Goal: Information Seeking & Learning: Compare options

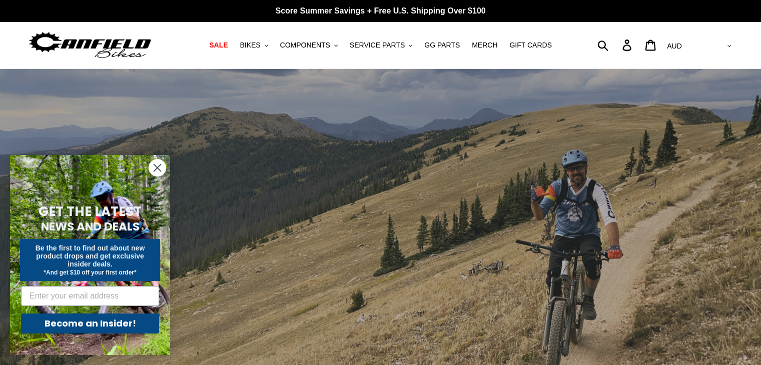
click at [158, 169] on icon "Close dialog" at bounding box center [157, 168] width 7 height 7
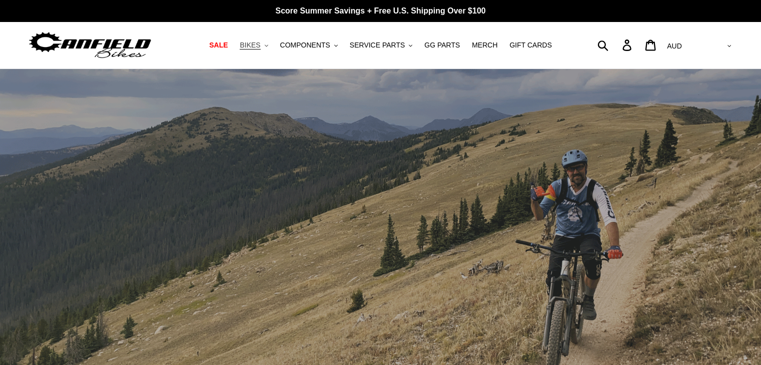
click at [268, 46] on icon "button" at bounding box center [267, 46] width 4 height 2
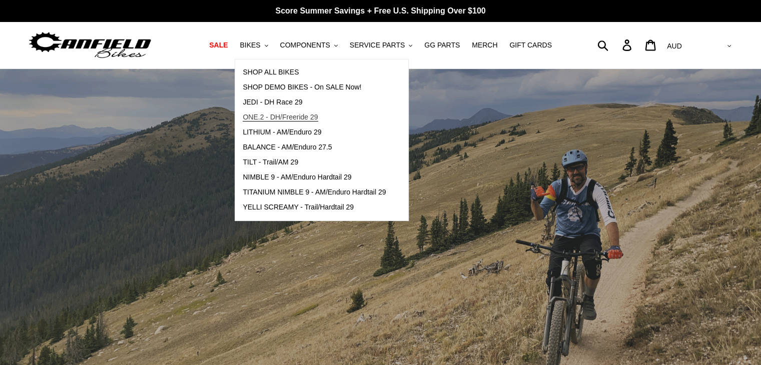
click at [282, 119] on span "ONE.2 - DH/Freeride 29" at bounding box center [280, 117] width 75 height 9
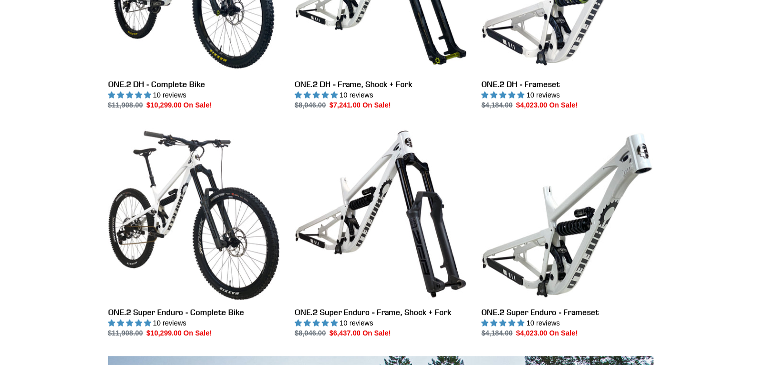
scroll to position [438, 0]
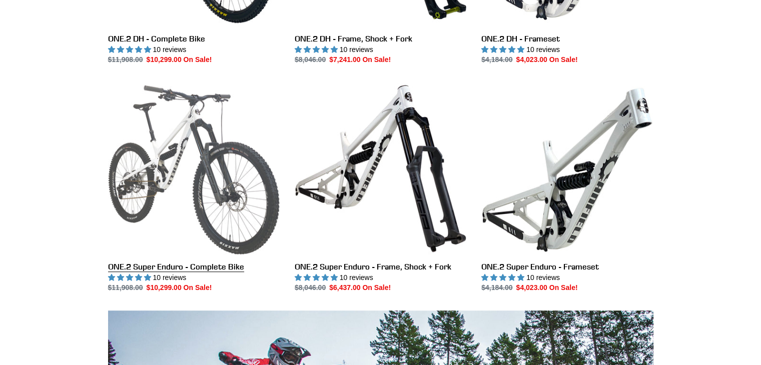
click at [182, 270] on link "ONE.2 Super Enduro - Complete Bike" at bounding box center [194, 188] width 172 height 211
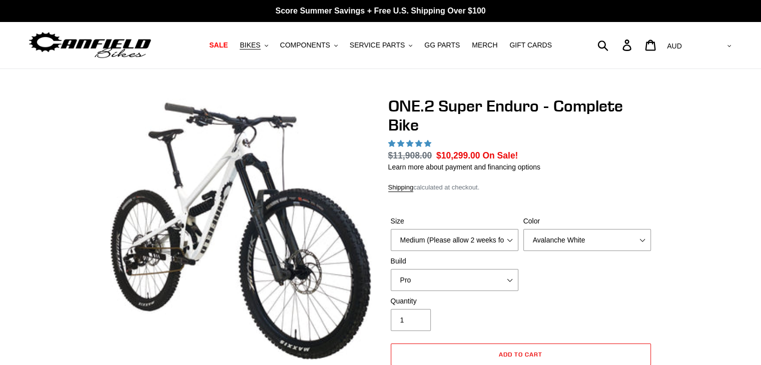
select select "highest-rating"
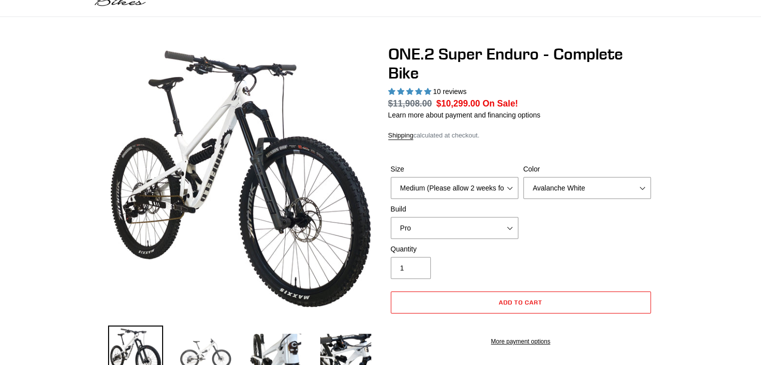
click at [214, 340] on img at bounding box center [205, 353] width 55 height 55
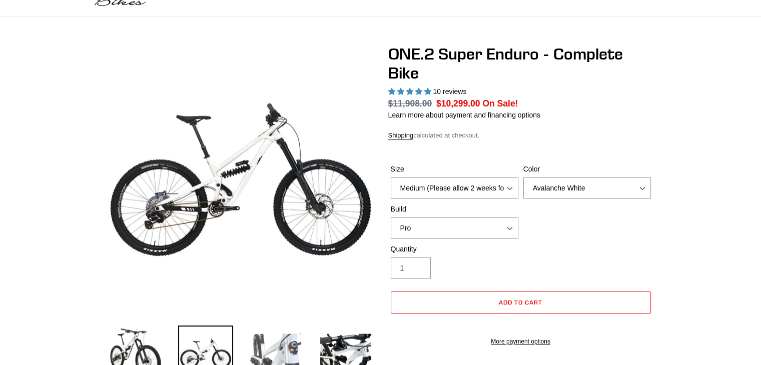
click at [264, 339] on img at bounding box center [275, 353] width 55 height 55
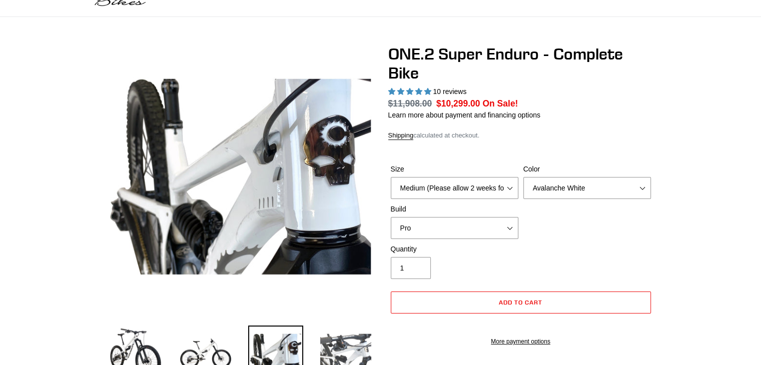
click at [342, 349] on img at bounding box center [345, 353] width 55 height 55
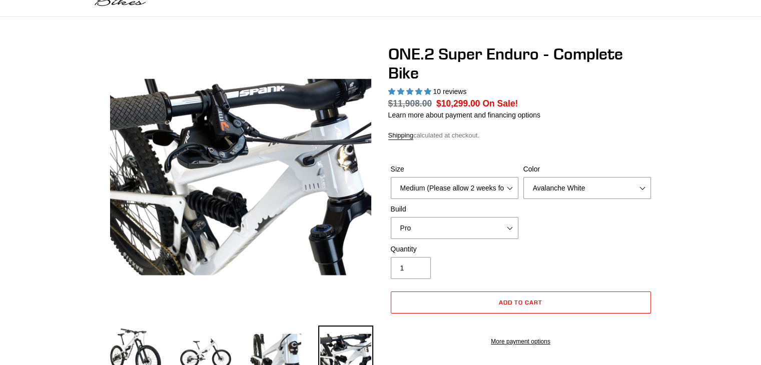
click at [342, 349] on img at bounding box center [345, 353] width 55 height 55
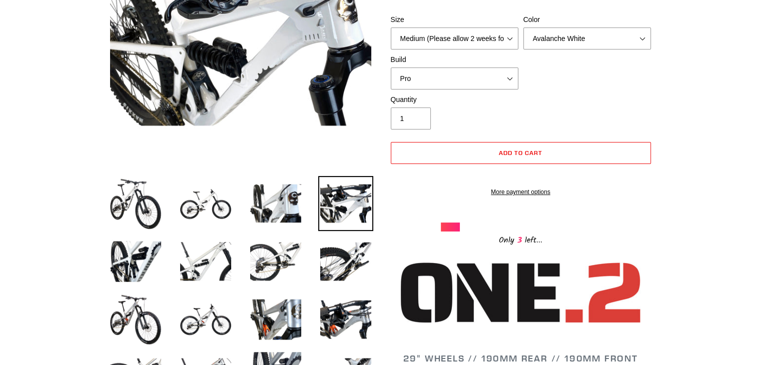
scroll to position [232, 0]
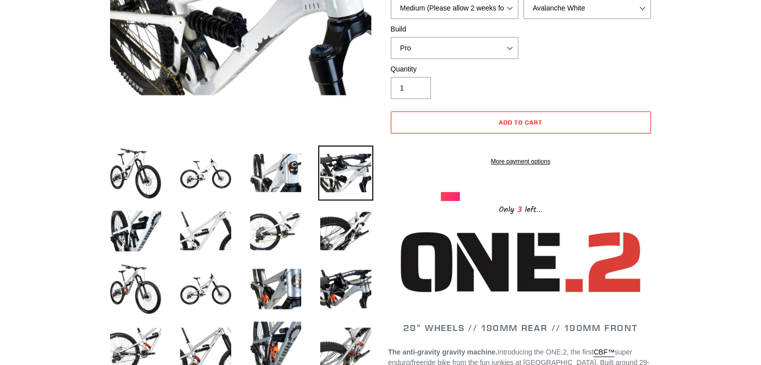
click at [170, 237] on li at bounding box center [198, 234] width 70 height 58
click at [196, 237] on img at bounding box center [205, 231] width 55 height 55
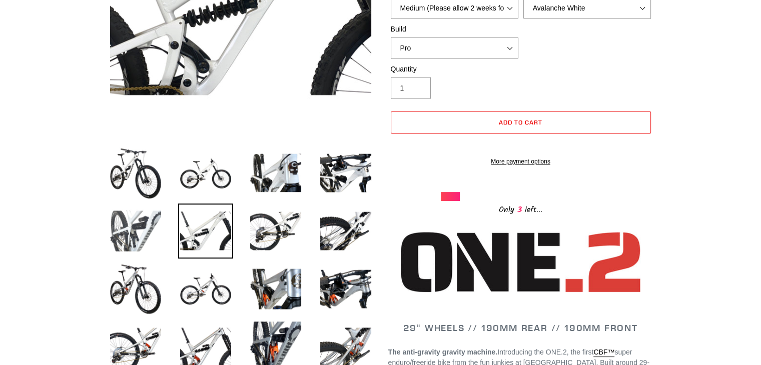
click at [152, 230] on img at bounding box center [135, 231] width 55 height 55
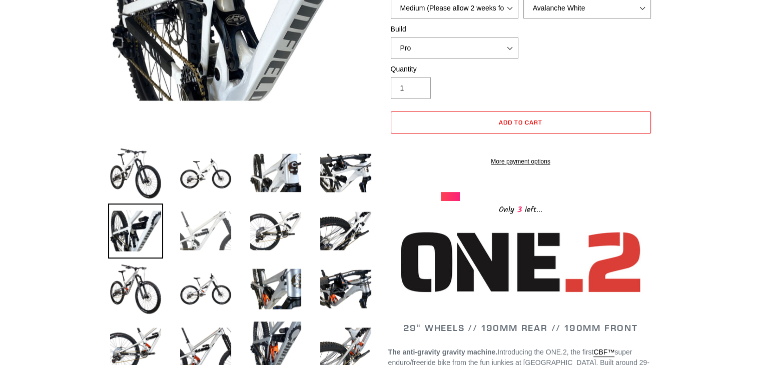
click at [208, 228] on img at bounding box center [205, 231] width 55 height 55
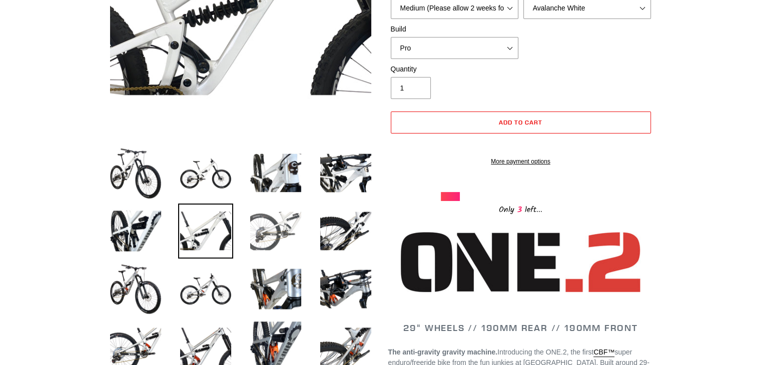
click at [252, 231] on img at bounding box center [275, 231] width 55 height 55
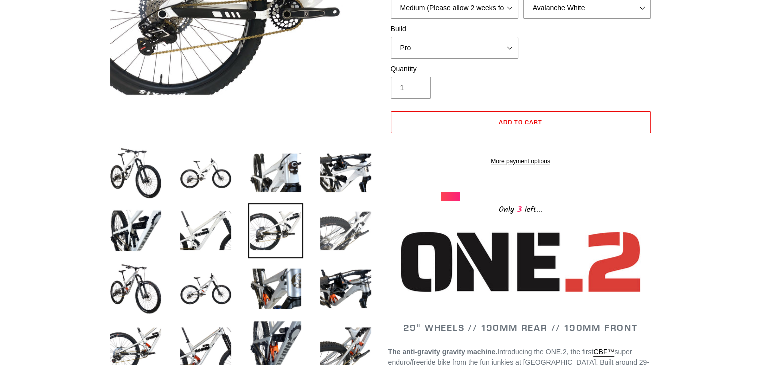
scroll to position [212, 0]
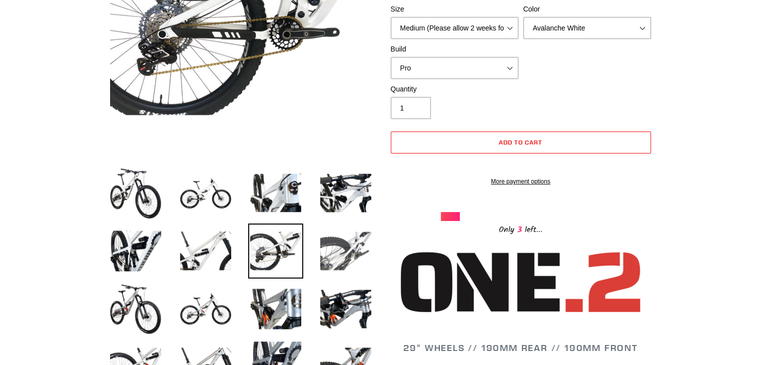
click at [334, 262] on img at bounding box center [345, 251] width 55 height 55
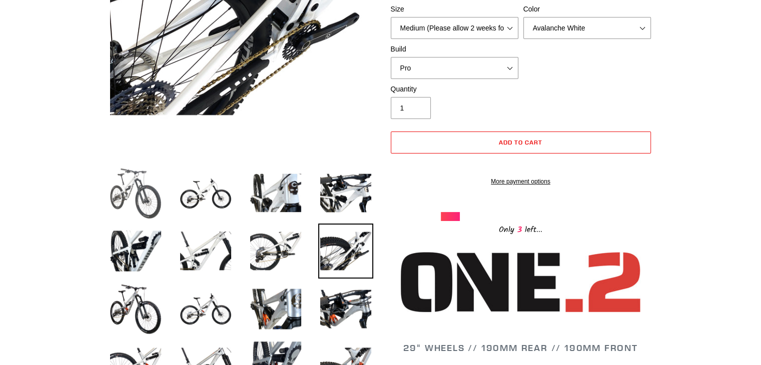
click at [128, 201] on img at bounding box center [135, 193] width 55 height 55
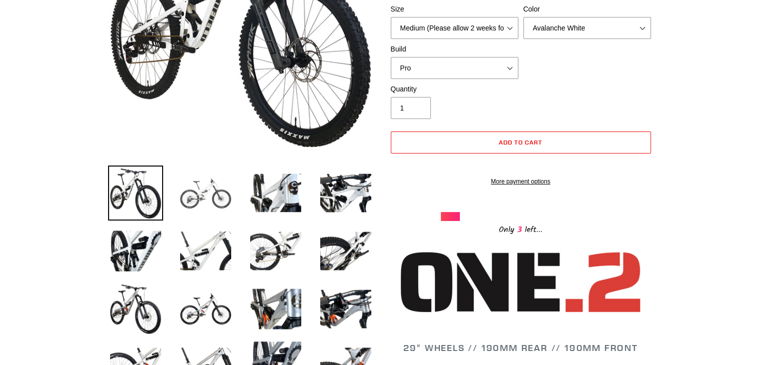
click at [188, 205] on img at bounding box center [205, 193] width 55 height 55
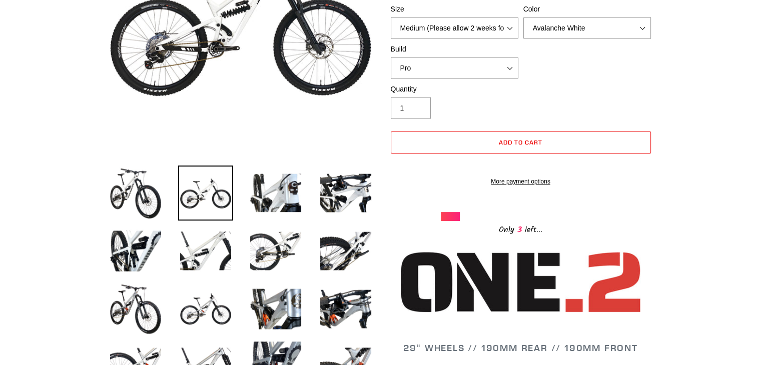
click at [244, 201] on li at bounding box center [268, 196] width 70 height 58
click at [297, 205] on img at bounding box center [275, 193] width 55 height 55
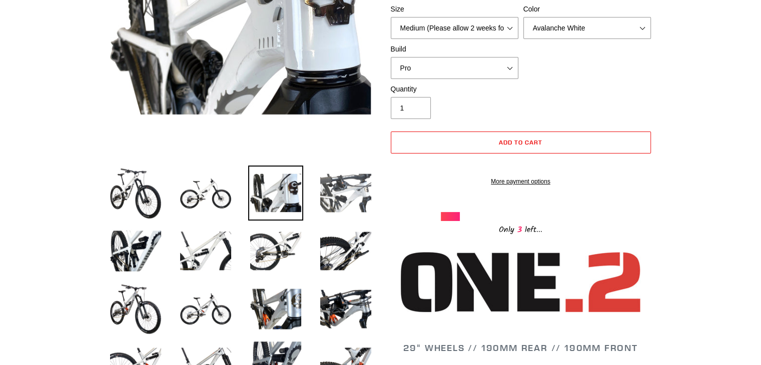
click at [324, 202] on img at bounding box center [345, 193] width 55 height 55
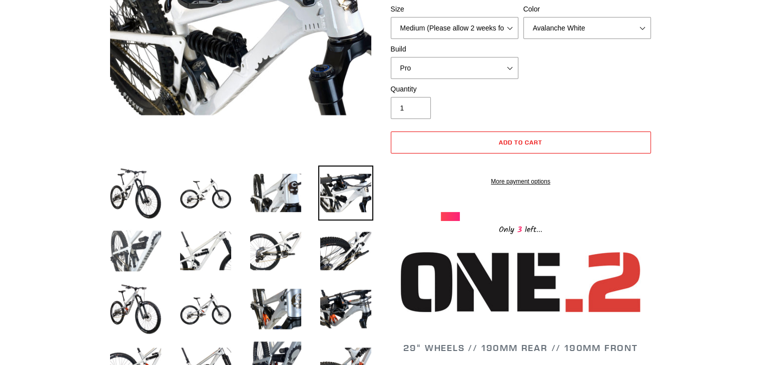
click at [135, 246] on img at bounding box center [135, 251] width 55 height 55
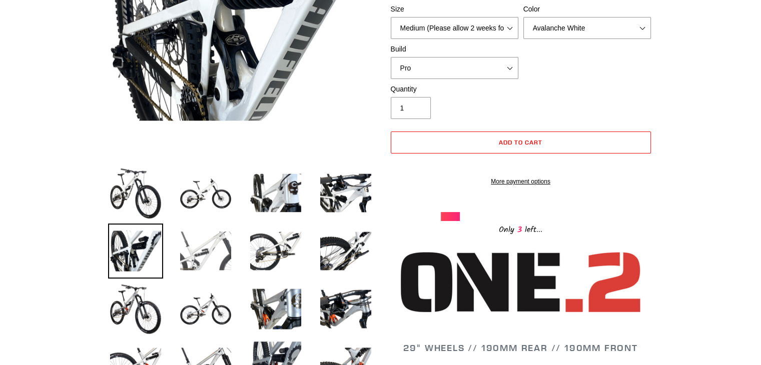
click at [208, 247] on img at bounding box center [205, 251] width 55 height 55
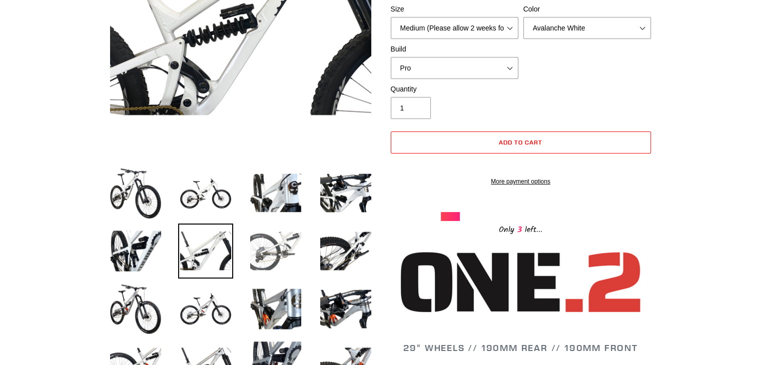
click at [257, 243] on img at bounding box center [275, 251] width 55 height 55
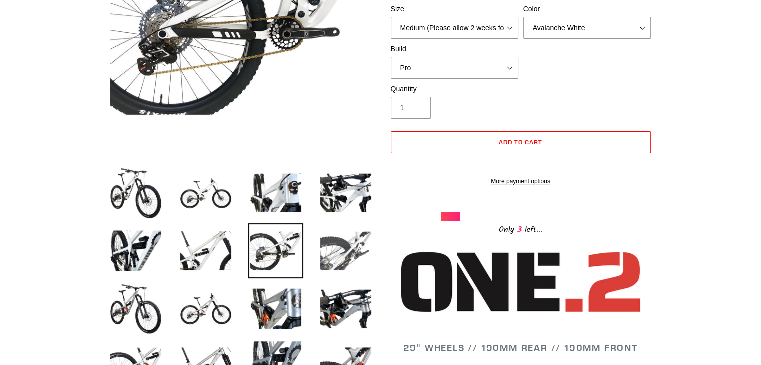
click at [330, 254] on img at bounding box center [345, 251] width 55 height 55
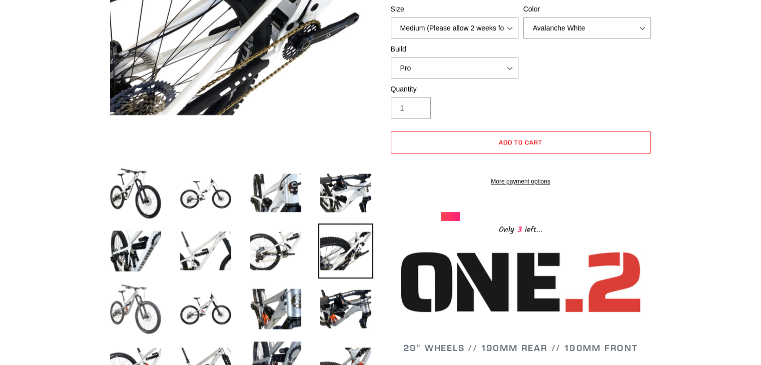
click at [149, 312] on img at bounding box center [135, 309] width 55 height 55
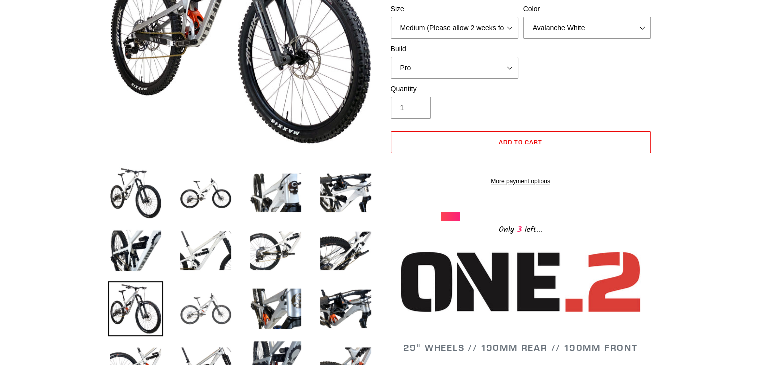
click at [203, 306] on img at bounding box center [205, 309] width 55 height 55
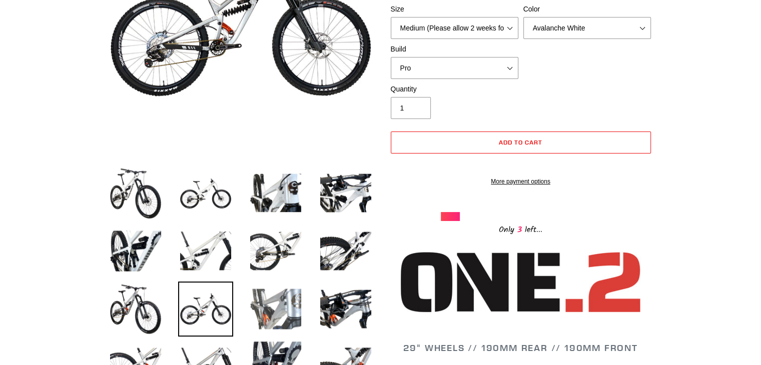
click at [253, 303] on img at bounding box center [275, 309] width 55 height 55
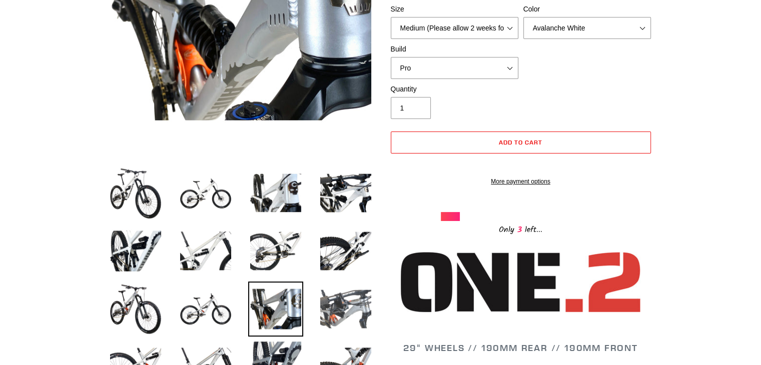
click at [344, 307] on img at bounding box center [345, 309] width 55 height 55
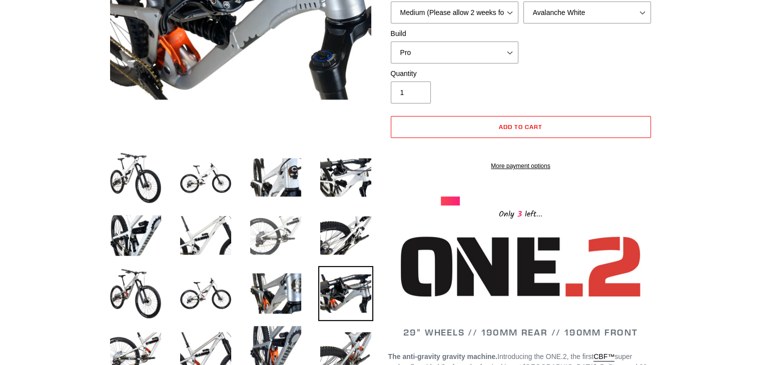
scroll to position [248, 0]
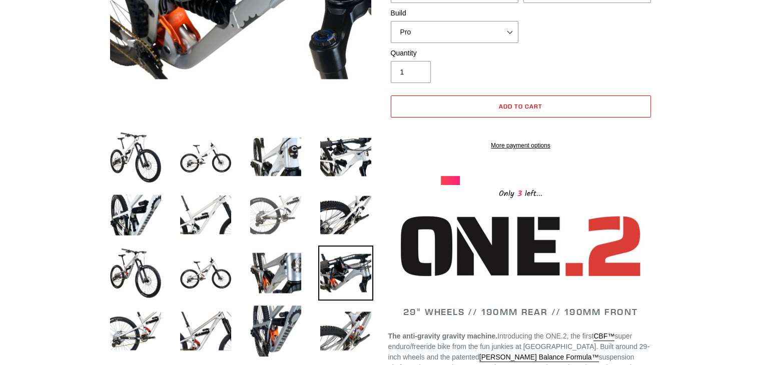
click at [280, 259] on img at bounding box center [275, 273] width 55 height 55
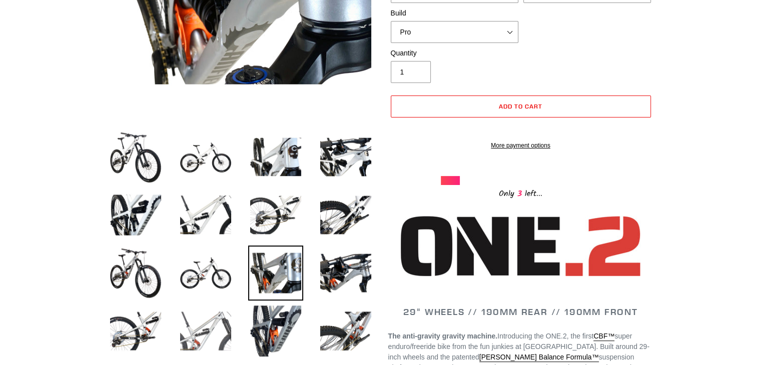
click at [184, 309] on img at bounding box center [205, 331] width 55 height 55
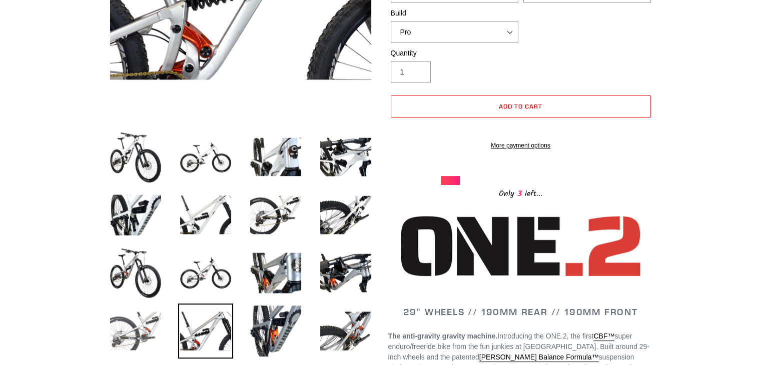
click at [154, 315] on img at bounding box center [135, 331] width 55 height 55
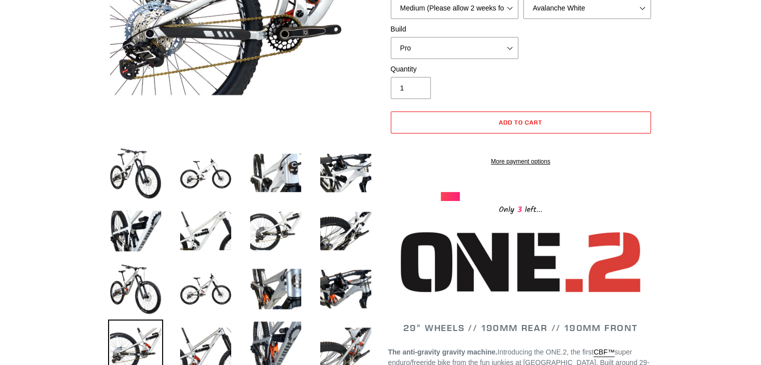
scroll to position [230, 0]
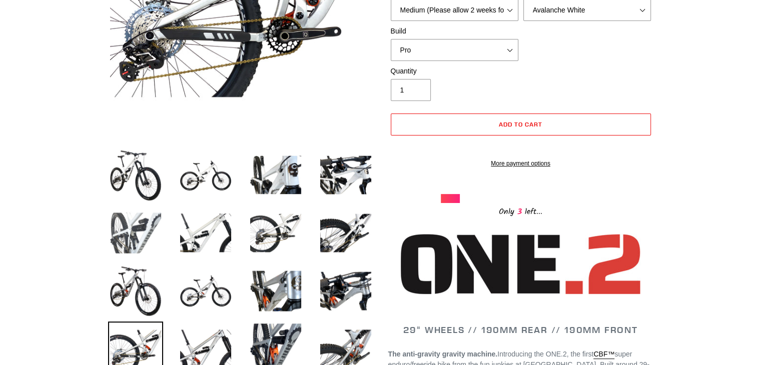
click at [136, 210] on img at bounding box center [135, 233] width 55 height 55
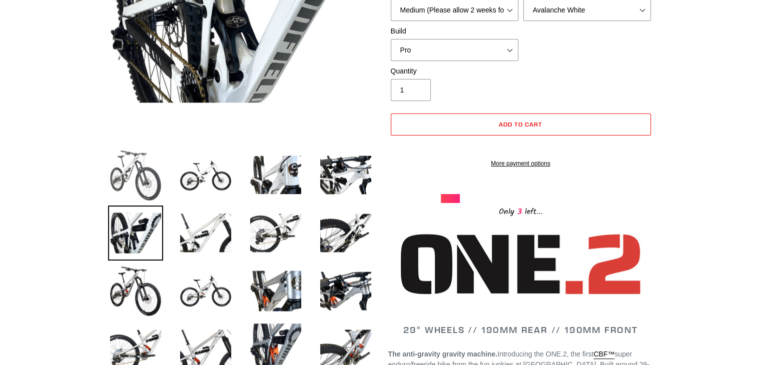
click at [137, 194] on img at bounding box center [135, 175] width 55 height 55
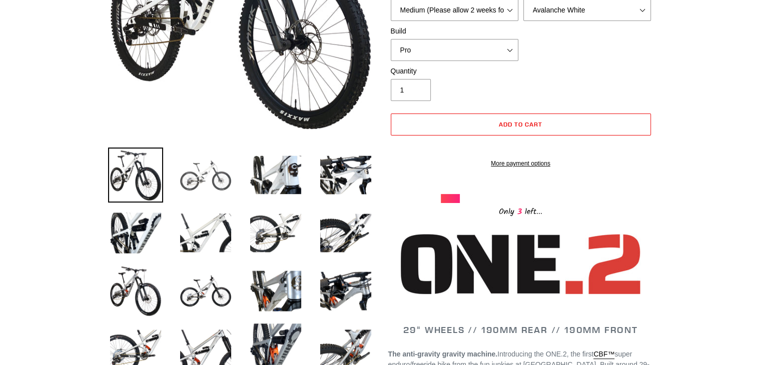
click at [205, 172] on img at bounding box center [205, 175] width 55 height 55
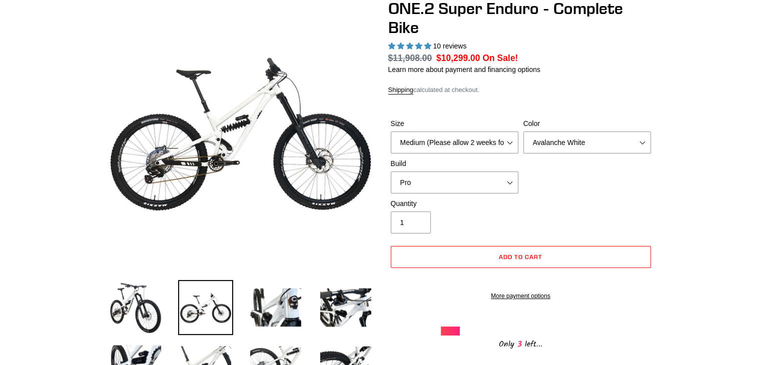
scroll to position [98, 0]
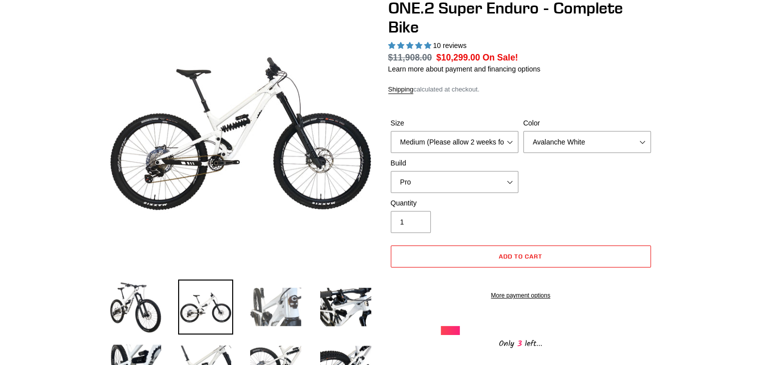
click at [274, 327] on img at bounding box center [275, 307] width 55 height 55
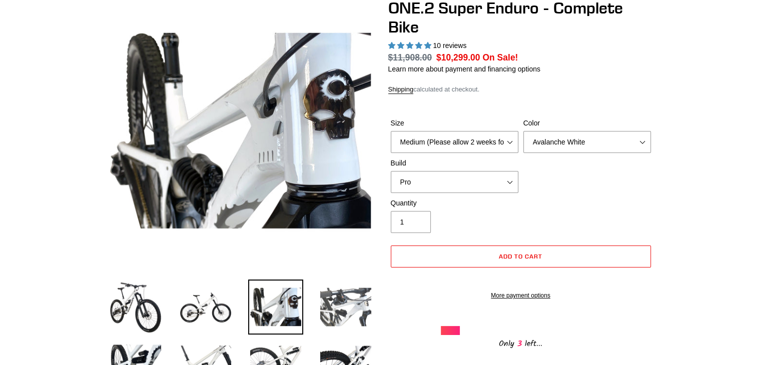
click at [351, 299] on img at bounding box center [345, 307] width 55 height 55
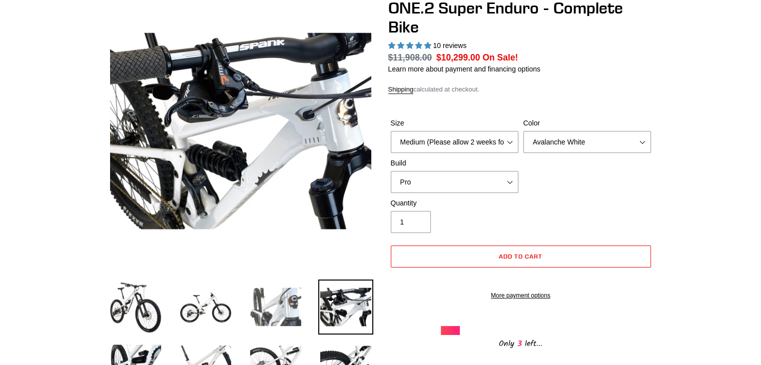
click at [266, 320] on img at bounding box center [275, 307] width 55 height 55
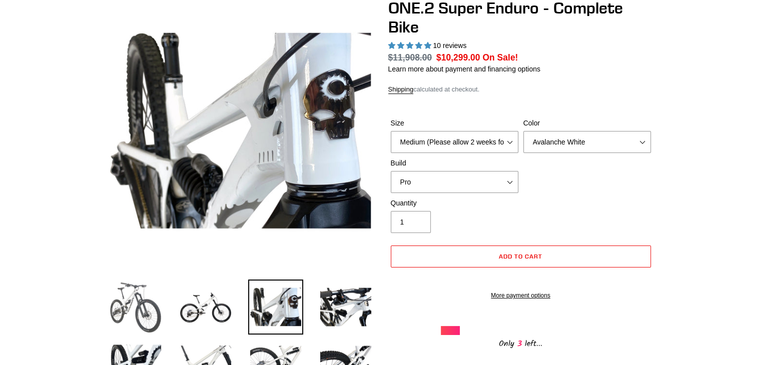
click at [154, 302] on img at bounding box center [135, 307] width 55 height 55
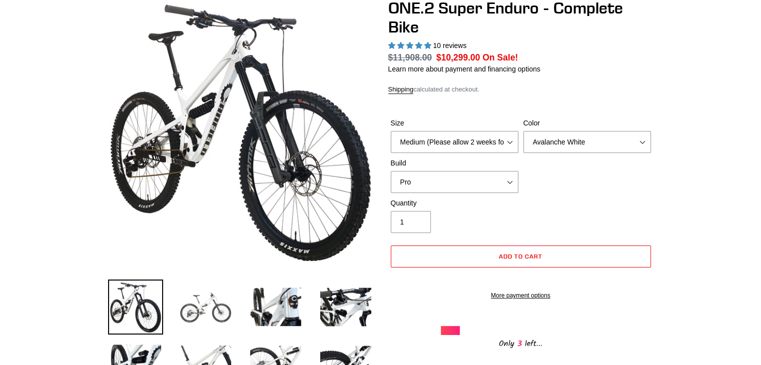
click at [208, 307] on img at bounding box center [205, 307] width 55 height 55
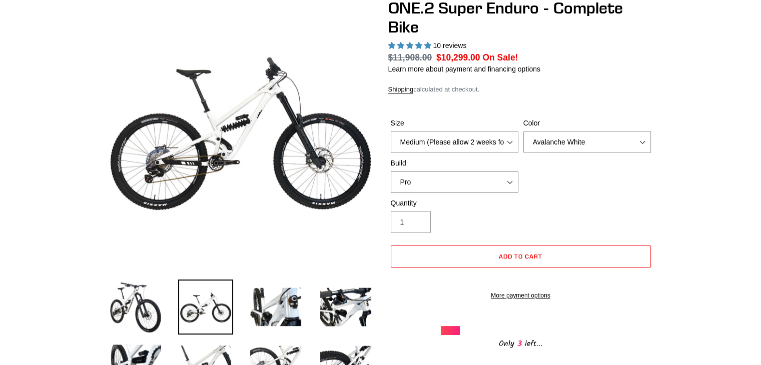
click at [430, 181] on select "Pro" at bounding box center [455, 182] width 128 height 22
click at [466, 150] on select "Medium (Please allow 2 weeks for delivery) Large (Sold Out)" at bounding box center [455, 142] width 128 height 22
click at [456, 148] on select "Medium (Please allow 2 weeks for delivery) Large (Sold Out)" at bounding box center [455, 142] width 128 height 22
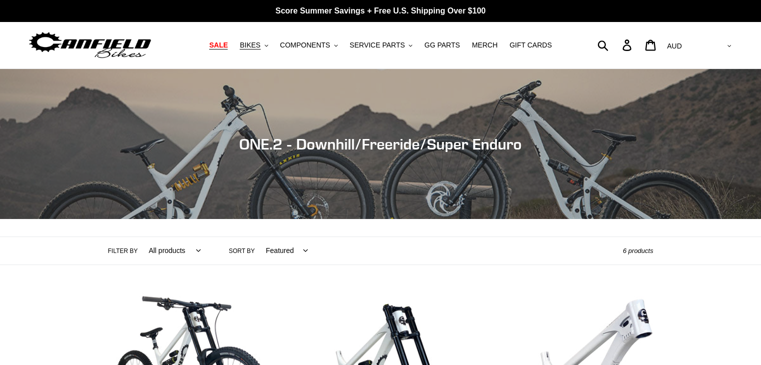
click at [228, 44] on span "SALE" at bounding box center [218, 45] width 19 height 9
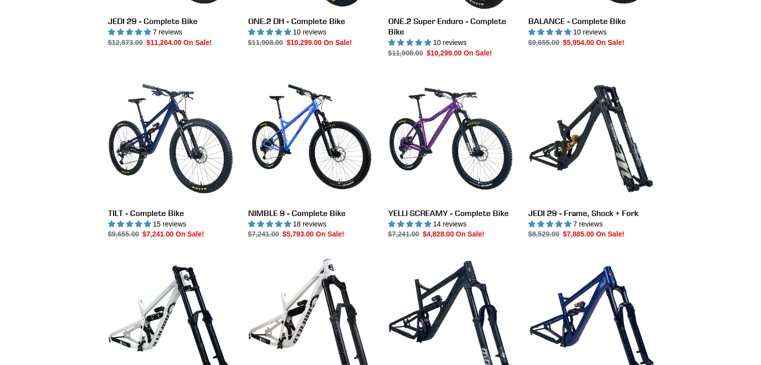
scroll to position [966, 0]
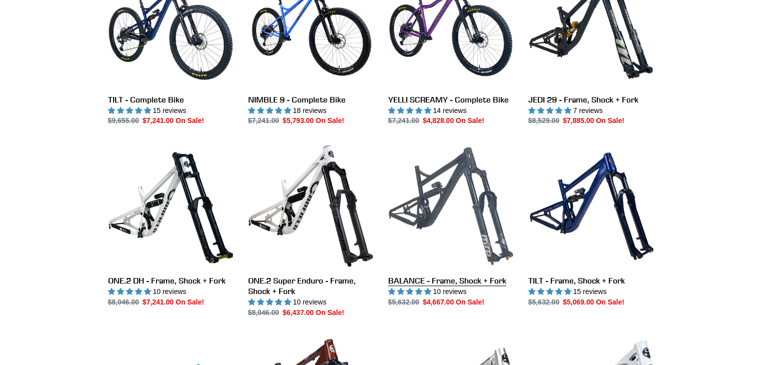
click at [456, 279] on link "BALANCE - Frame, Shock + Fork" at bounding box center [450, 226] width 125 height 164
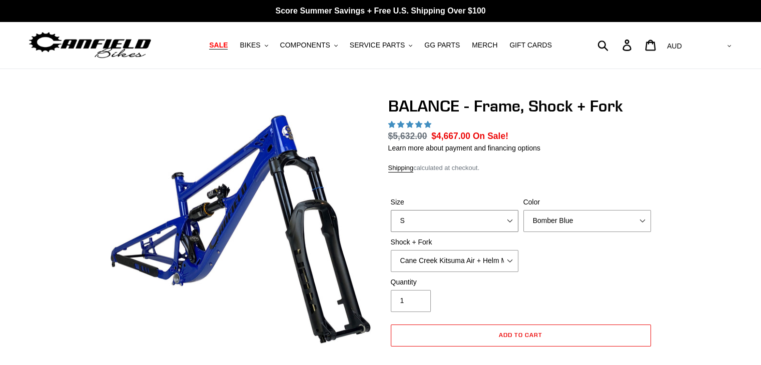
click at [467, 220] on select "S M L XL" at bounding box center [455, 221] width 128 height 22
select select "highest-rating"
select select "L"
click at [391, 210] on select "S M L XL" at bounding box center [455, 221] width 128 height 22
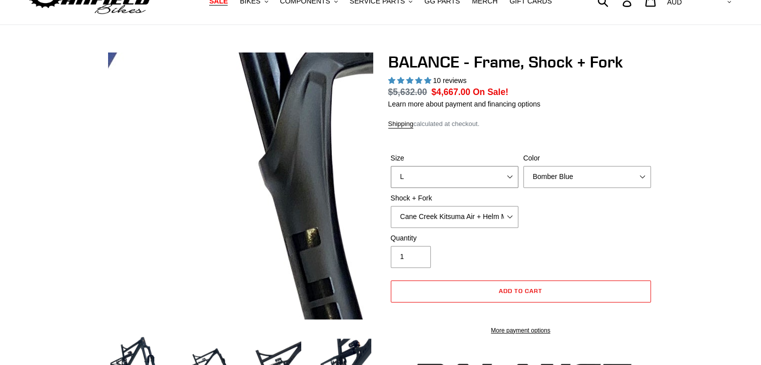
scroll to position [44, 0]
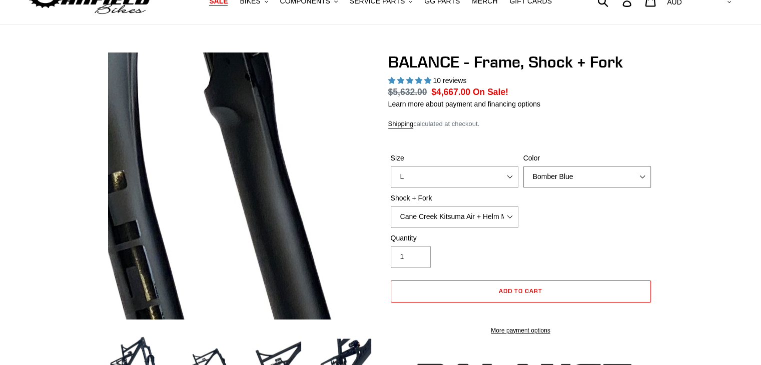
click at [578, 181] on select "Bomber Blue Goat's Blood Stealth Black" at bounding box center [588, 177] width 128 height 22
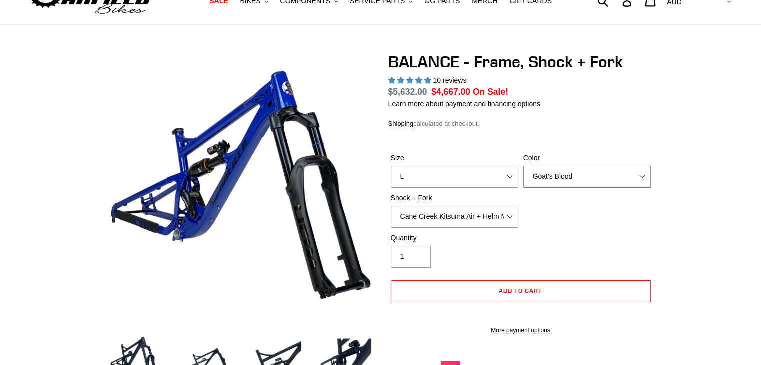
click at [524, 166] on select "Bomber Blue Goat's Blood Stealth Black" at bounding box center [588, 177] width 128 height 22
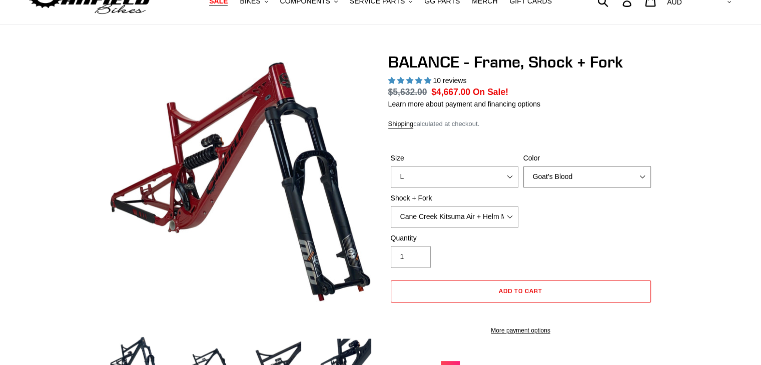
click at [619, 166] on select "Bomber Blue Goat's Blood Stealth Black" at bounding box center [588, 177] width 128 height 22
select select "Stealth Black"
click at [524, 166] on select "Bomber Blue Goat's Blood Stealth Black" at bounding box center [588, 177] width 128 height 22
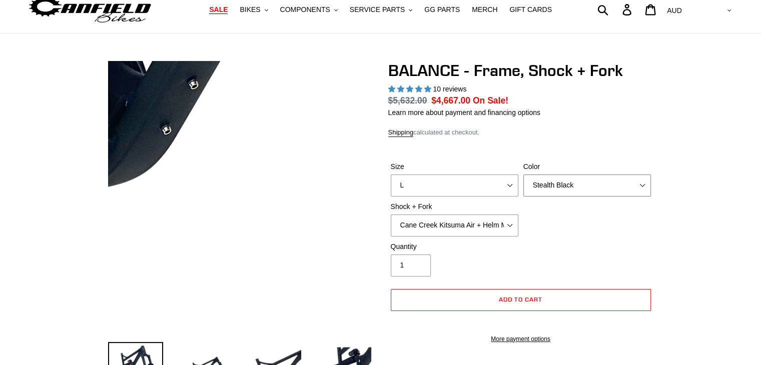
scroll to position [200, 0]
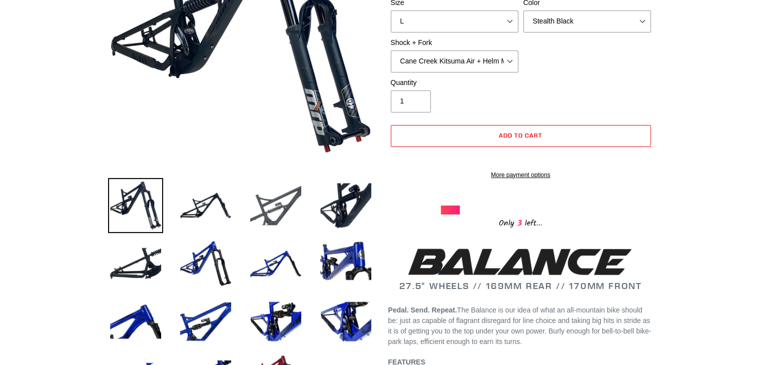
click at [294, 203] on img at bounding box center [275, 205] width 55 height 55
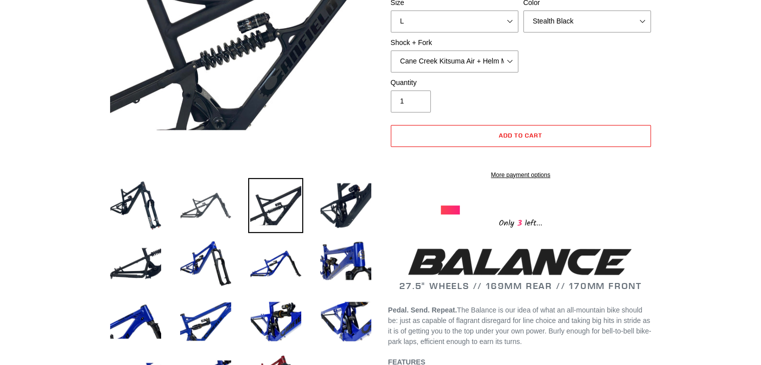
click at [212, 194] on img at bounding box center [205, 205] width 55 height 55
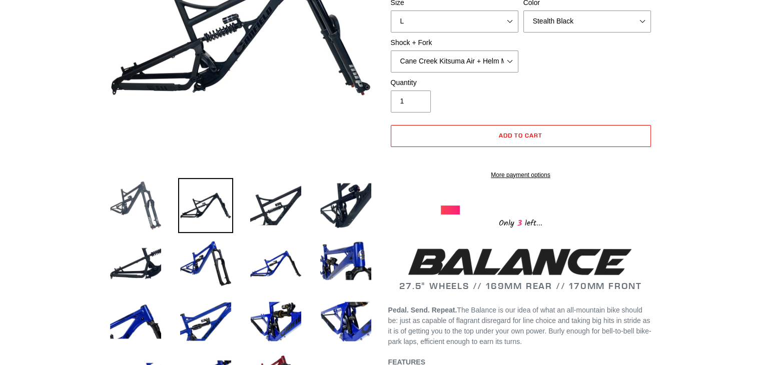
click at [155, 186] on img at bounding box center [135, 205] width 55 height 55
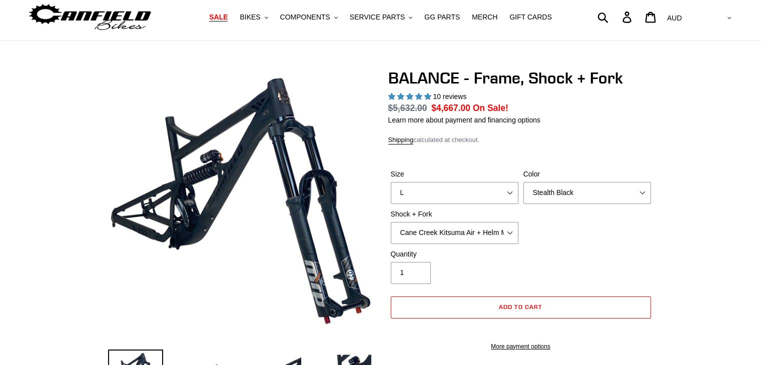
scroll to position [0, 0]
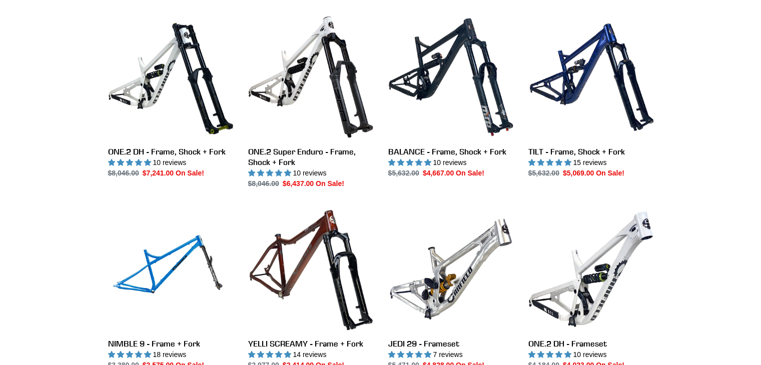
scroll to position [1149, 0]
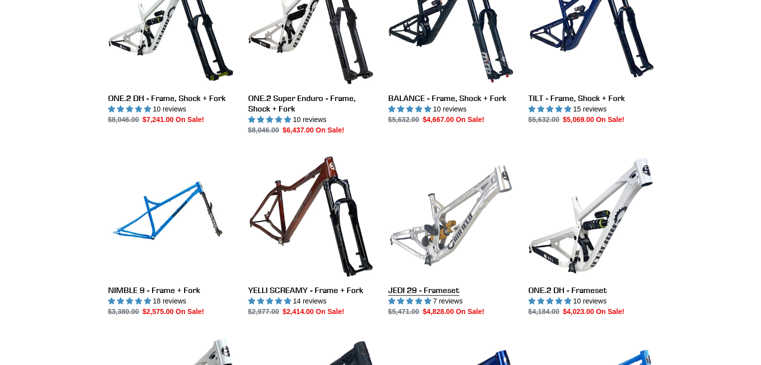
click at [457, 248] on link "JEDI 29 - Frameset" at bounding box center [450, 235] width 125 height 164
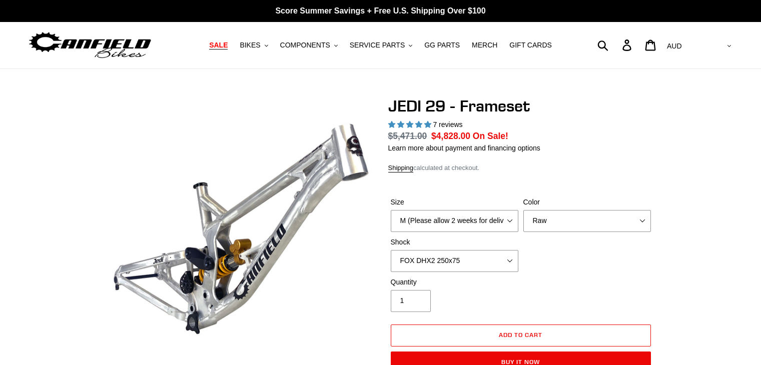
select select "highest-rating"
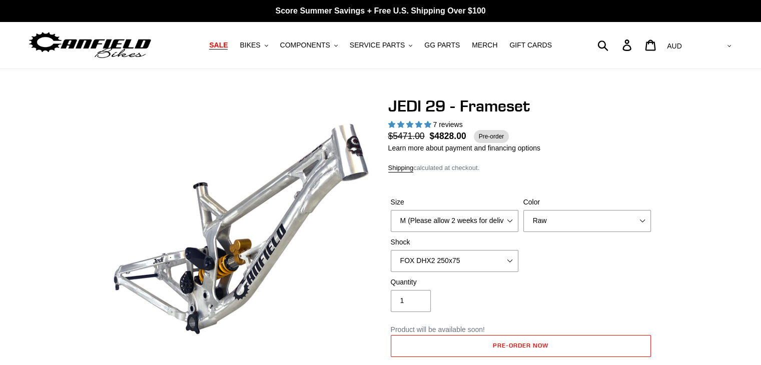
select select "L (Please allow 2 weeks for delivery)"
click at [391, 210] on select "M (Please allow 2 weeks for delivery) L (Please allow 2 weeks for delivery) XL" at bounding box center [455, 221] width 128 height 22
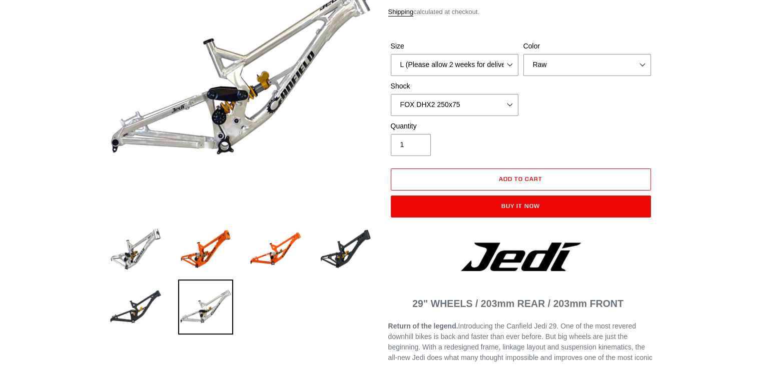
scroll to position [156, 0]
click at [194, 255] on img at bounding box center [205, 249] width 55 height 55
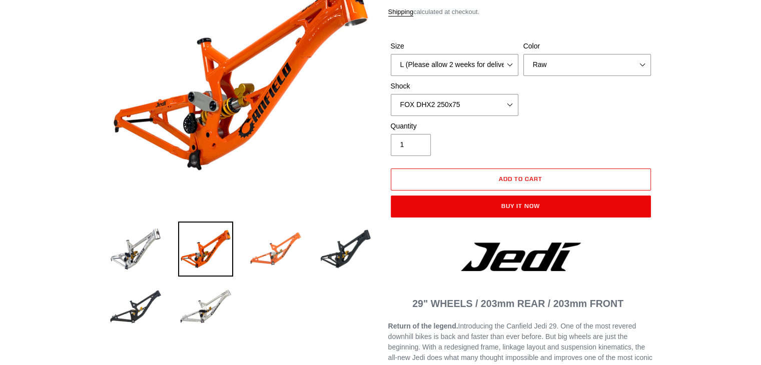
click at [286, 255] on img at bounding box center [275, 249] width 55 height 55
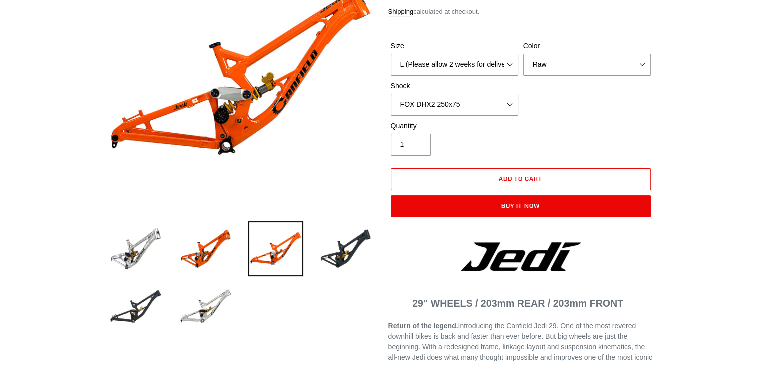
click at [349, 219] on div "Previous slide Next slide" at bounding box center [233, 139] width 280 height 398
click at [354, 233] on img at bounding box center [345, 249] width 55 height 55
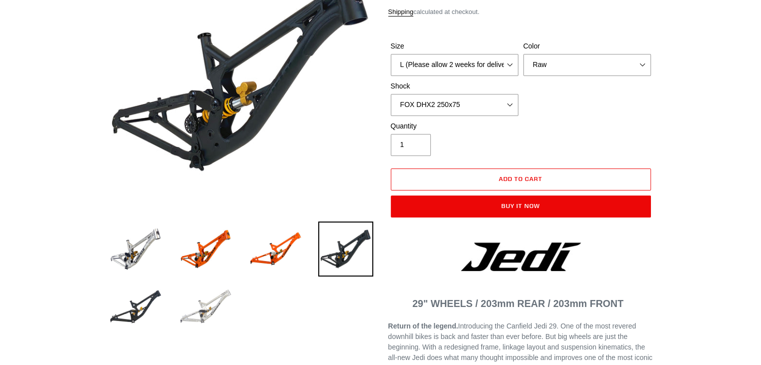
click at [196, 304] on img at bounding box center [205, 307] width 55 height 55
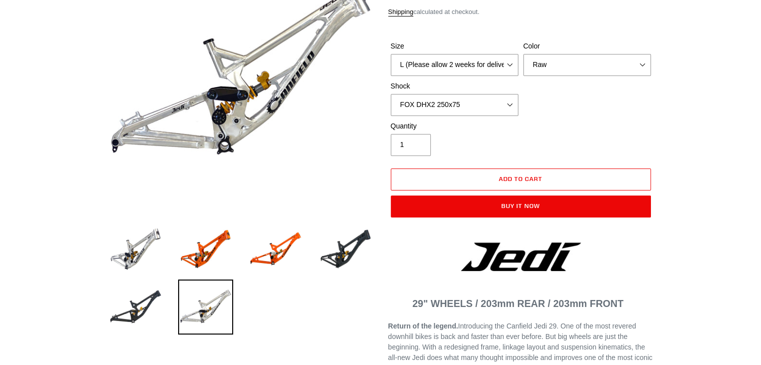
click at [163, 307] on li at bounding box center [198, 310] width 70 height 58
click at [142, 303] on img at bounding box center [135, 307] width 55 height 55
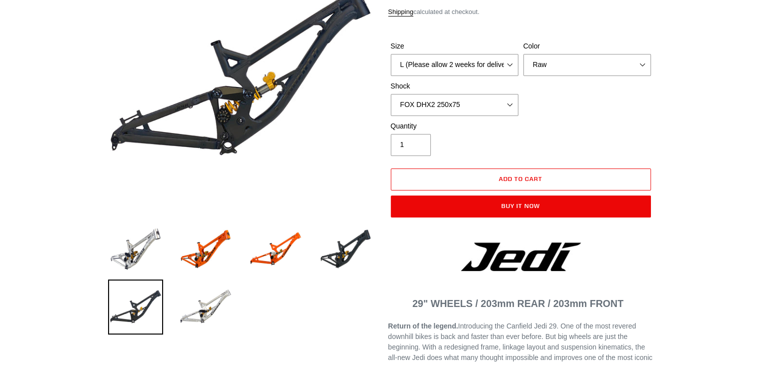
click at [614, 53] on div "Color Orange Raw Stealth Black" at bounding box center [587, 58] width 133 height 35
click at [614, 67] on select "Orange Raw Stealth Black" at bounding box center [588, 65] width 128 height 22
click at [524, 54] on select "Orange Raw Stealth Black" at bounding box center [588, 65] width 128 height 22
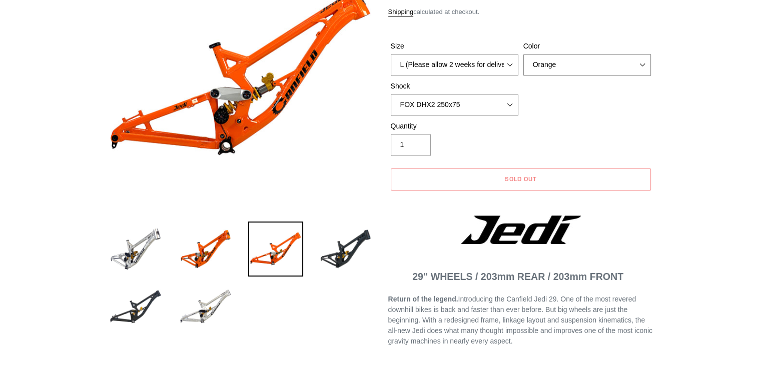
click at [589, 65] on select "Orange Raw Stealth Black" at bounding box center [588, 65] width 128 height 22
select select "Stealth Black"
click at [524, 54] on select "Orange Raw Stealth Black" at bounding box center [588, 65] width 128 height 22
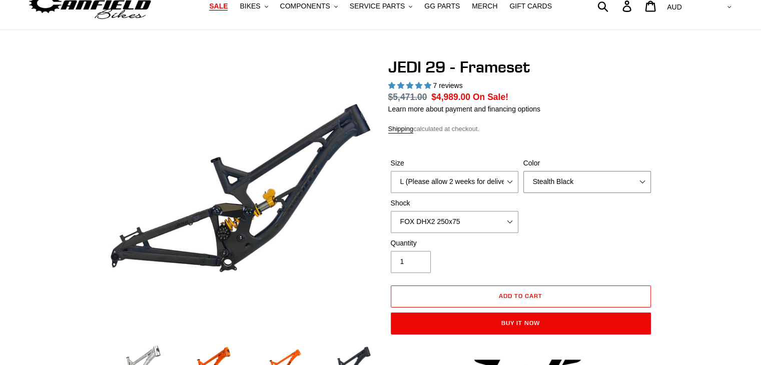
scroll to position [44, 0]
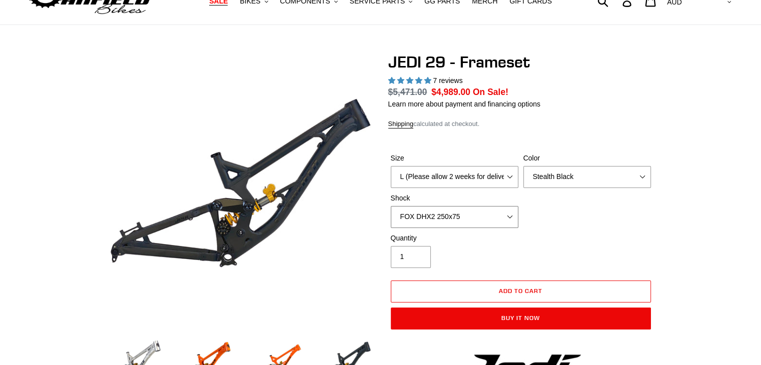
click at [471, 215] on select "No Shock FOX DHX2 250x75 RockShox Vivid Ultimate DH 250x75 EXT e-Storia LOX V3" at bounding box center [455, 217] width 128 height 22
click at [391, 206] on select "No Shock FOX DHX2 250x75 RockShox Vivid Ultimate DH 250x75 EXT e-Storia LOX V3" at bounding box center [455, 217] width 128 height 22
click at [446, 219] on select "No Shock FOX DHX2 250x75 RockShox Vivid Ultimate DH 250x75 EXT e-Storia LOX V3" at bounding box center [455, 217] width 128 height 22
click at [391, 206] on select "No Shock FOX DHX2 250x75 RockShox Vivid Ultimate DH 250x75 EXT e-Storia LOX V3" at bounding box center [455, 217] width 128 height 22
click at [476, 221] on select "No Shock FOX DHX2 250x75 RockShox Vivid Ultimate DH 250x75 EXT e-Storia LOX V3" at bounding box center [455, 217] width 128 height 22
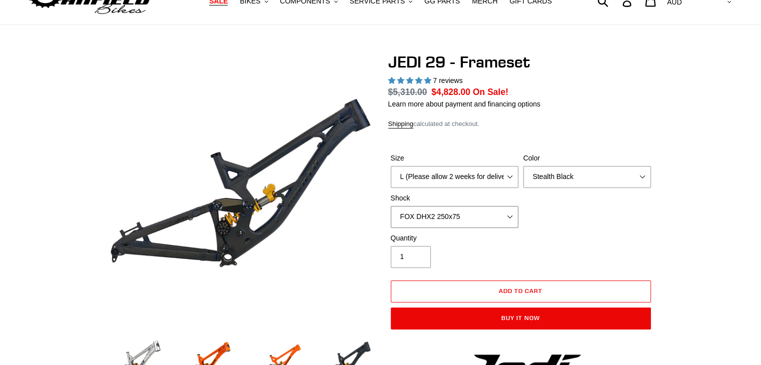
click at [391, 206] on select "No Shock FOX DHX2 250x75 RockShox Vivid Ultimate DH 250x75 EXT e-Storia LOX V3" at bounding box center [455, 217] width 128 height 22
click at [458, 217] on select "No Shock FOX DHX2 250x75 RockShox Vivid Ultimate DH 250x75 EXT e-Storia LOX V3" at bounding box center [455, 217] width 128 height 22
click at [391, 206] on select "No Shock FOX DHX2 250x75 RockShox Vivid Ultimate DH 250x75 EXT e-Storia LOX V3" at bounding box center [455, 217] width 128 height 22
click at [434, 221] on select "No Shock FOX DHX2 250x75 RockShox Vivid Ultimate DH 250x75 EXT e-Storia LOX V3" at bounding box center [455, 217] width 128 height 22
click at [391, 206] on select "No Shock FOX DHX2 250x75 RockShox Vivid Ultimate DH 250x75 EXT e-Storia LOX V3" at bounding box center [455, 217] width 128 height 22
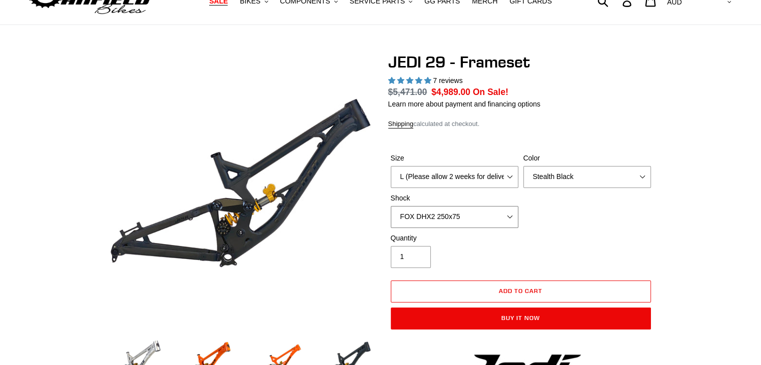
click at [505, 223] on select "No Shock FOX DHX2 250x75 RockShox Vivid Ultimate DH 250x75 EXT e-Storia LOX V3" at bounding box center [455, 217] width 128 height 22
click at [391, 206] on select "No Shock FOX DHX2 250x75 RockShox Vivid Ultimate DH 250x75 EXT e-Storia LOX V3" at bounding box center [455, 217] width 128 height 22
click at [465, 223] on select "No Shock FOX DHX2 250x75 RockShox Vivid Ultimate DH 250x75 EXT e-Storia LOX V3" at bounding box center [455, 217] width 128 height 22
click at [391, 206] on select "No Shock FOX DHX2 250x75 RockShox Vivid Ultimate DH 250x75 EXT e-Storia LOX V3" at bounding box center [455, 217] width 128 height 22
click at [411, 212] on select "No Shock FOX DHX2 250x75 RockShox Vivid Ultimate DH 250x75 EXT e-Storia LOX V3" at bounding box center [455, 217] width 128 height 22
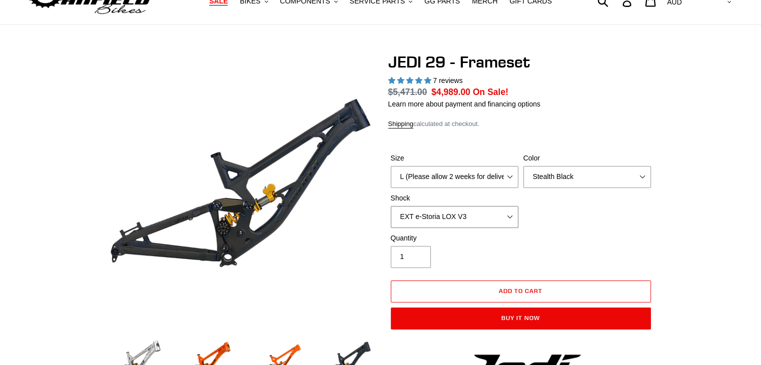
click at [391, 206] on select "No Shock FOX DHX2 250x75 RockShox Vivid Ultimate DH 250x75 EXT e-Storia LOX V3" at bounding box center [455, 217] width 128 height 22
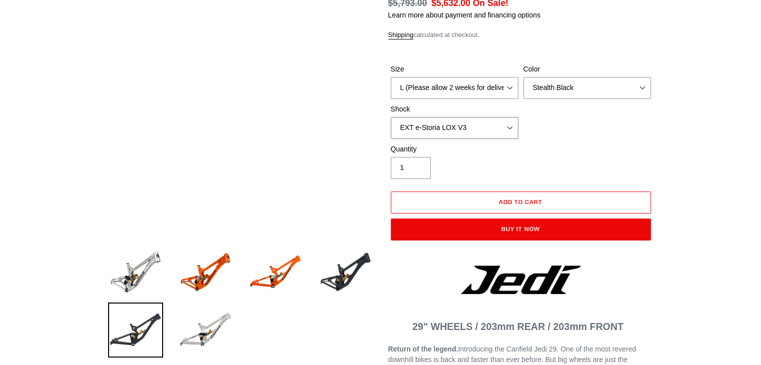
scroll to position [132, 0]
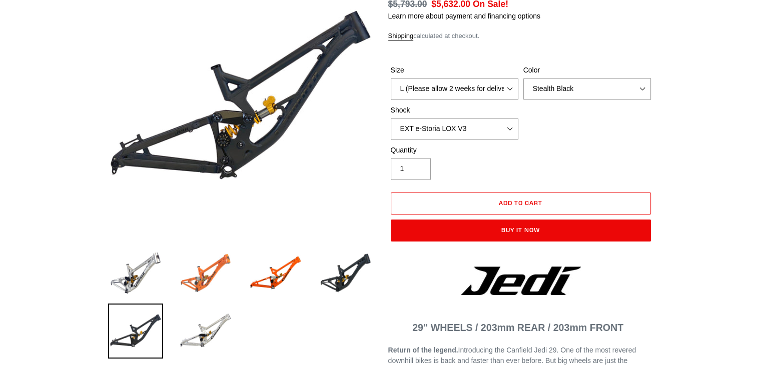
click at [220, 279] on img at bounding box center [205, 273] width 55 height 55
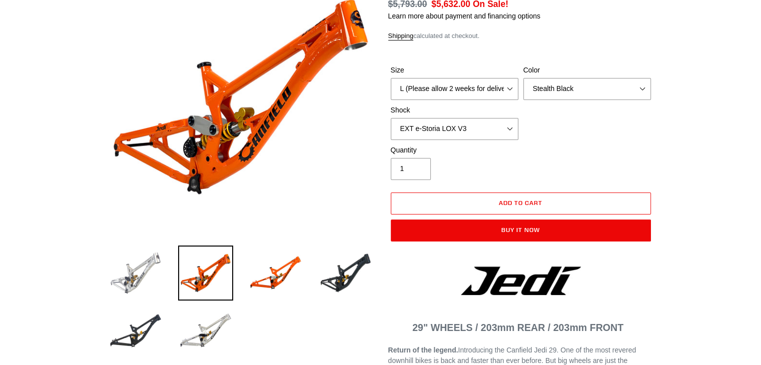
click at [157, 276] on img at bounding box center [135, 273] width 55 height 55
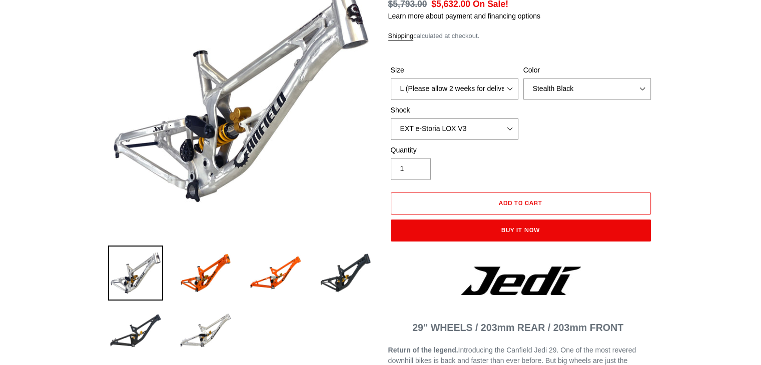
click at [466, 133] on select "No Shock FOX DHX2 250x75 RockShox Vivid Ultimate DH 250x75 EXT e-Storia LOX V3" at bounding box center [455, 129] width 128 height 22
select select "FOX DHX2 250x75"
click at [391, 118] on select "No Shock FOX DHX2 250x75 RockShox Vivid Ultimate DH 250x75 EXT e-Storia LOX V3" at bounding box center [455, 129] width 128 height 22
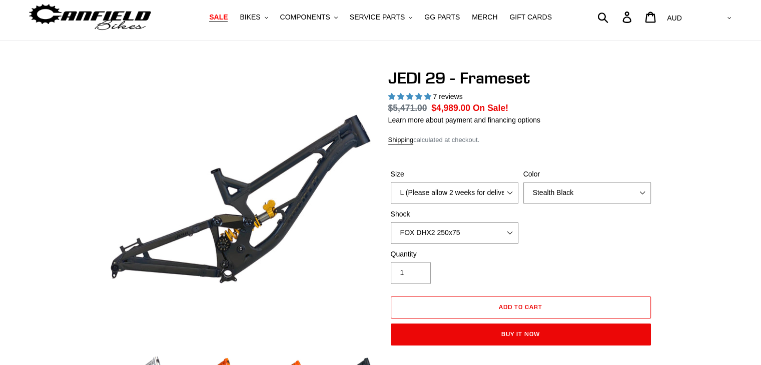
scroll to position [0, 0]
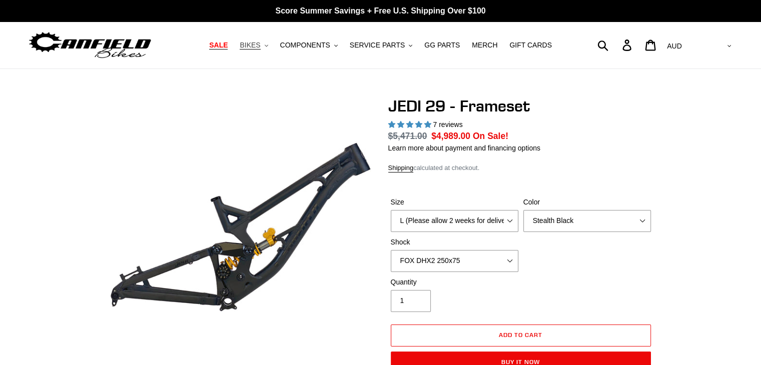
click at [271, 50] on button "BIKES .cls-1{fill:#231f20}" at bounding box center [254, 46] width 38 height 14
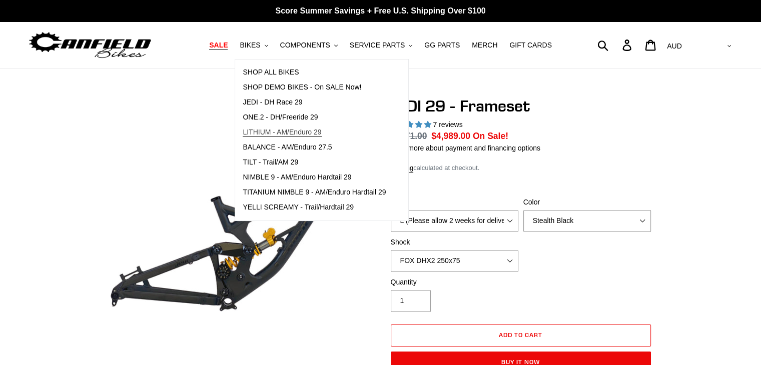
click at [284, 133] on span "LITHIUM - AM/Enduro 29" at bounding box center [282, 132] width 79 height 9
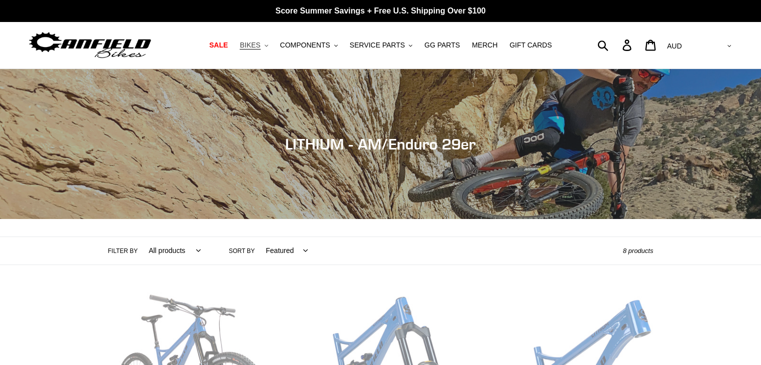
click at [260, 46] on span "BIKES" at bounding box center [250, 45] width 21 height 9
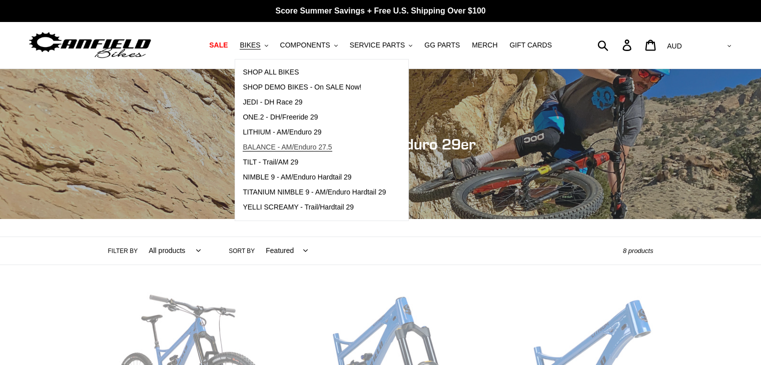
click at [307, 148] on span "BALANCE - AM/Enduro 27.5" at bounding box center [287, 147] width 89 height 9
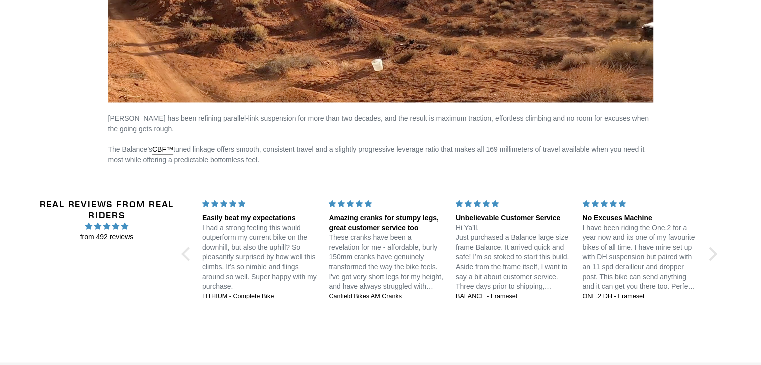
scroll to position [1564, 0]
click at [185, 247] on div at bounding box center [188, 254] width 14 height 14
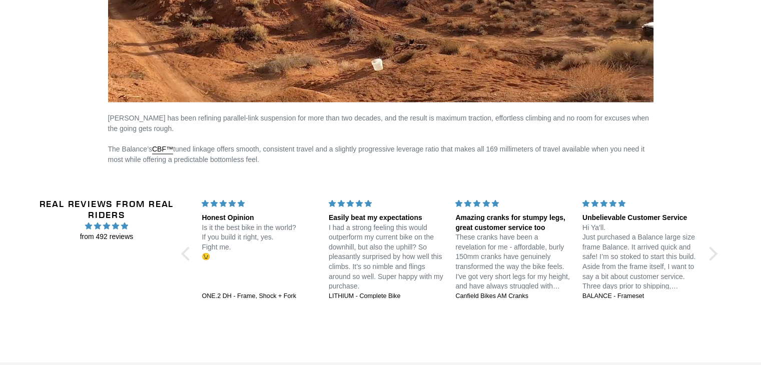
click at [717, 253] on div "Real Reviews from Real Riders from 492 reviews Jedi 29 DH: Unstoppable confiden…" at bounding box center [380, 255] width 685 height 160
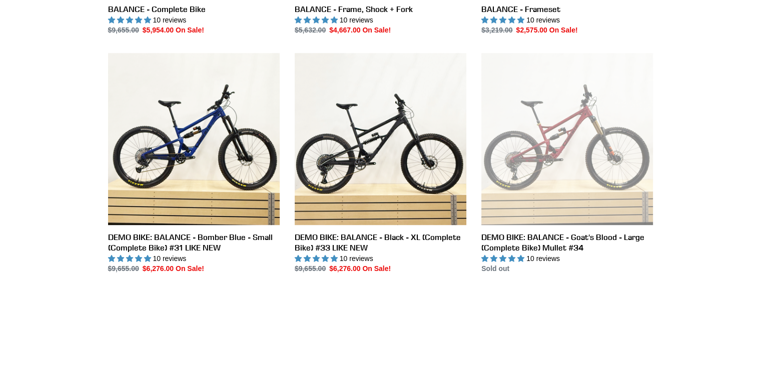
scroll to position [467, 0]
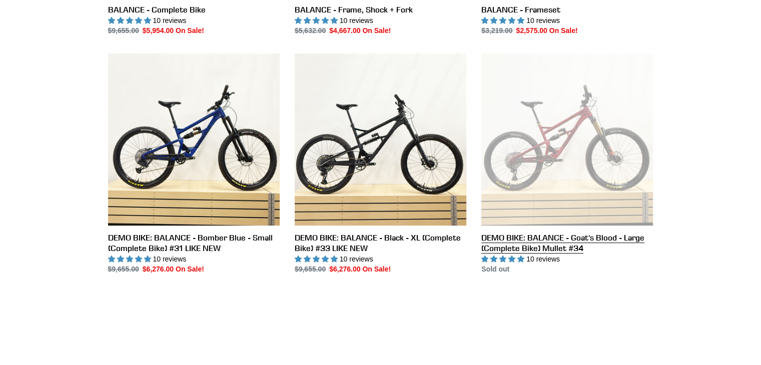
click at [605, 241] on link "DEMO BIKE: BALANCE - Goat's Blood - Large (Complete Bike) Mullet #34" at bounding box center [567, 164] width 172 height 221
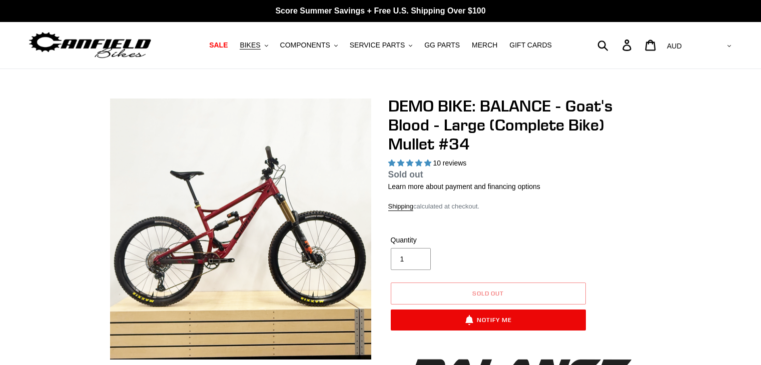
select select "highest-rating"
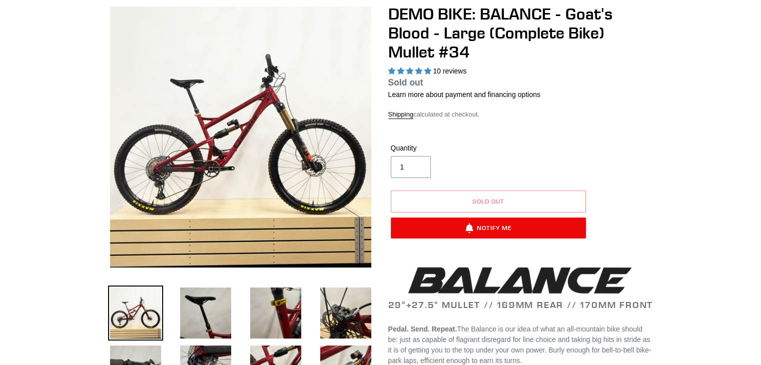
scroll to position [110, 0]
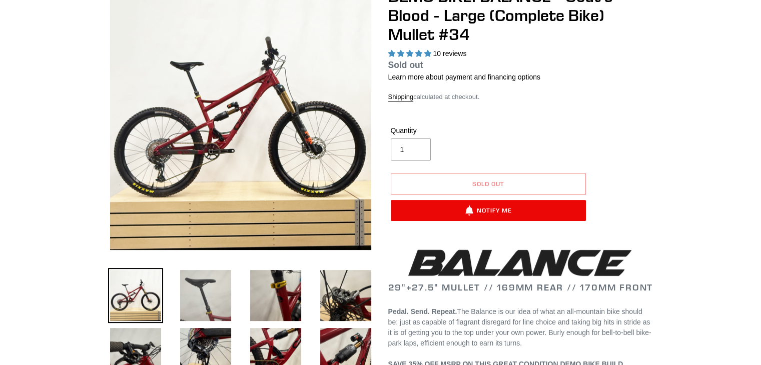
click at [194, 298] on img at bounding box center [205, 295] width 55 height 55
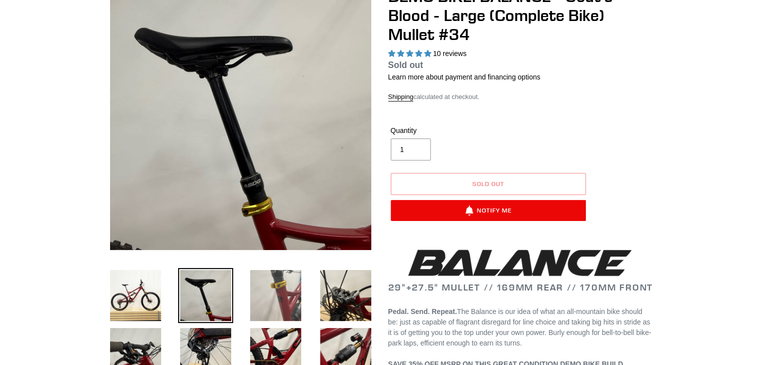
click at [261, 297] on img at bounding box center [275, 295] width 55 height 55
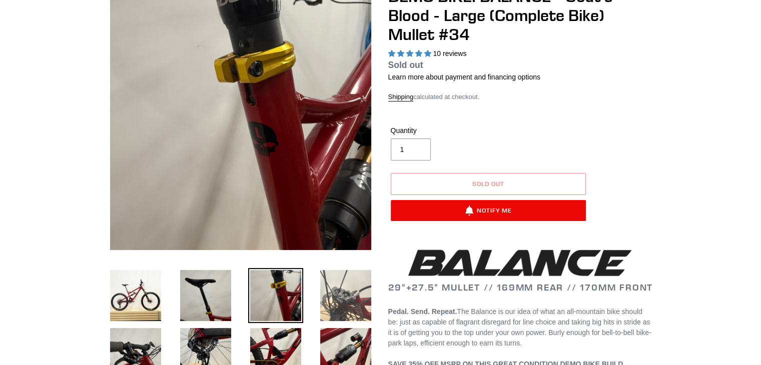
click at [348, 305] on img at bounding box center [345, 295] width 55 height 55
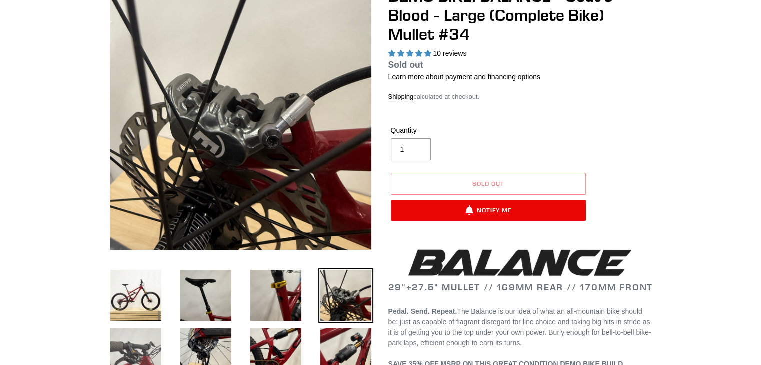
click at [134, 344] on img at bounding box center [135, 353] width 55 height 55
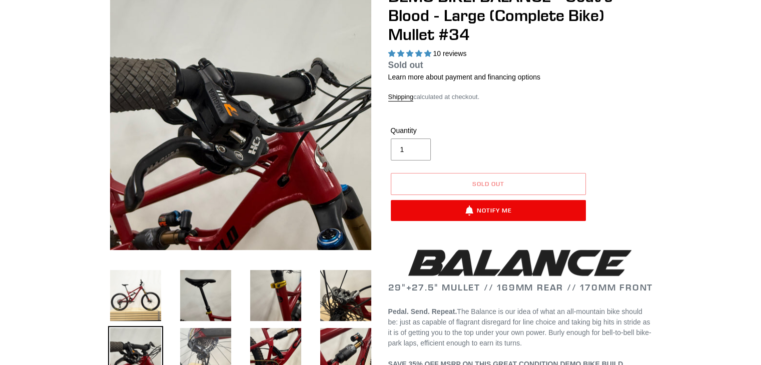
click at [188, 346] on img at bounding box center [205, 353] width 55 height 55
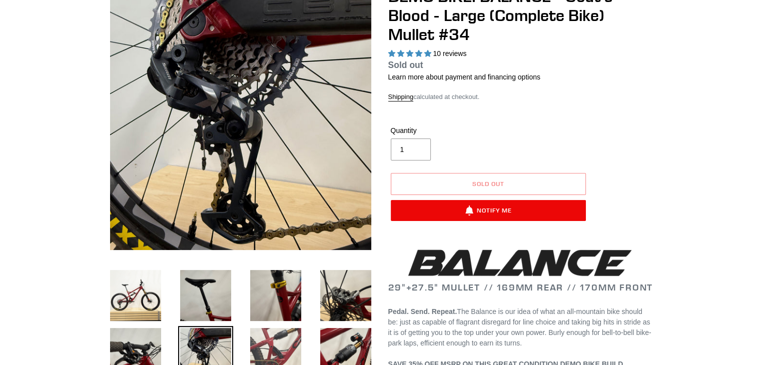
click at [251, 342] on img at bounding box center [275, 353] width 55 height 55
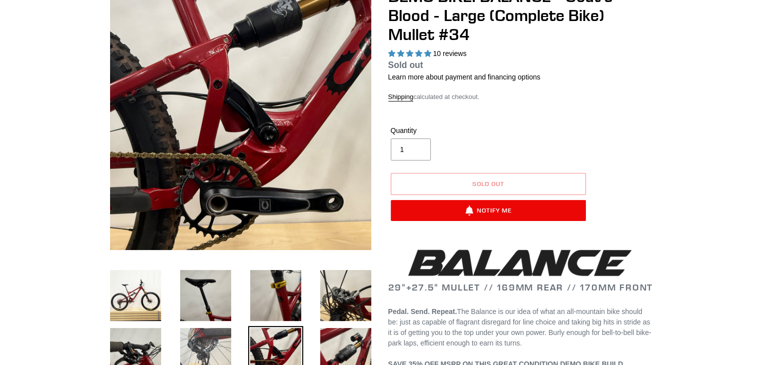
click at [178, 337] on img at bounding box center [205, 353] width 55 height 55
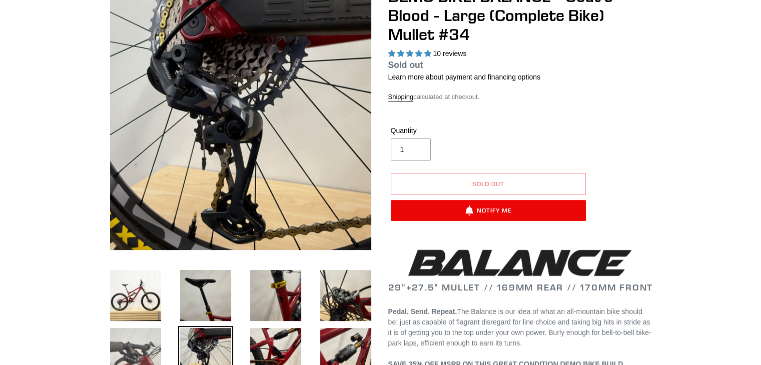
click at [161, 335] on img at bounding box center [135, 353] width 55 height 55
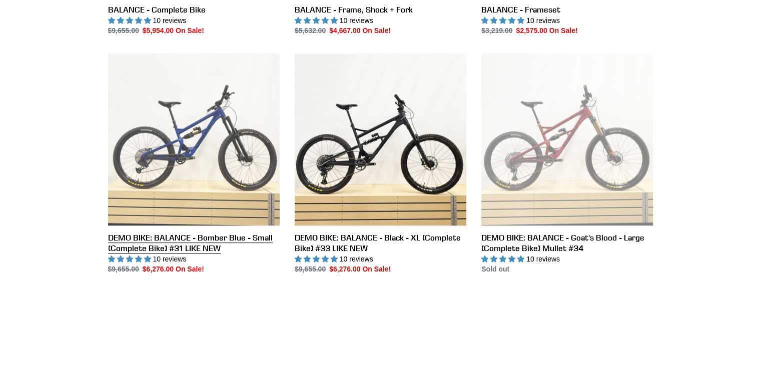
click at [194, 239] on link "DEMO BIKE: BALANCE - Bomber Blue - Small (Complete Bike) #31 LIKE NEW" at bounding box center [194, 164] width 172 height 221
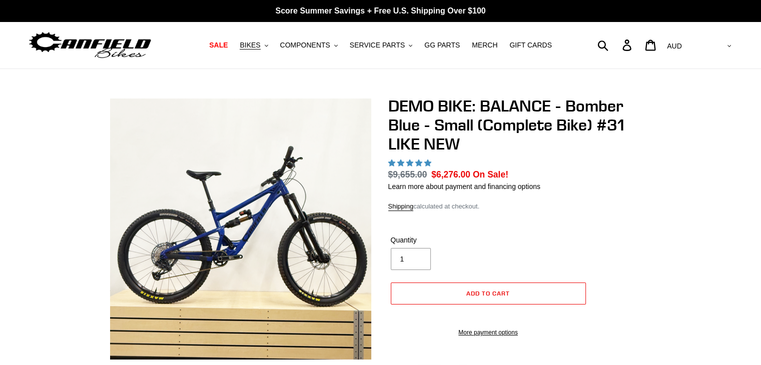
select select "highest-rating"
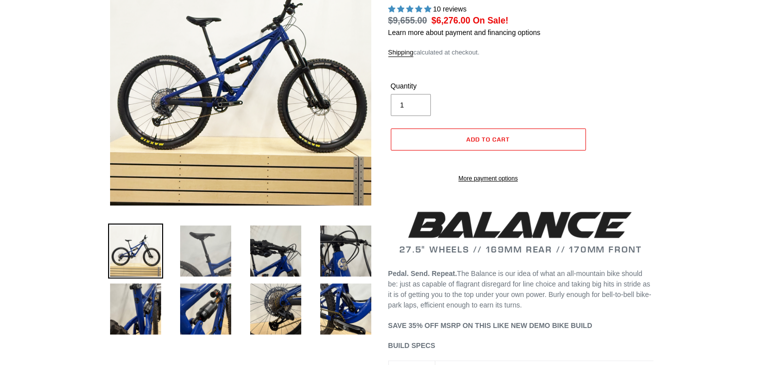
click at [187, 266] on img at bounding box center [205, 251] width 55 height 55
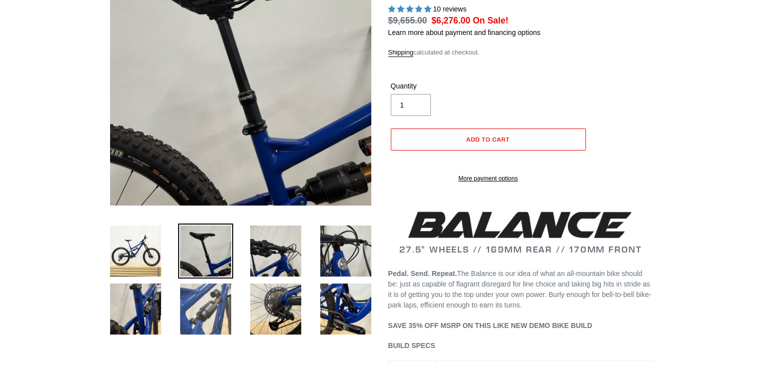
click at [205, 319] on img at bounding box center [205, 309] width 55 height 55
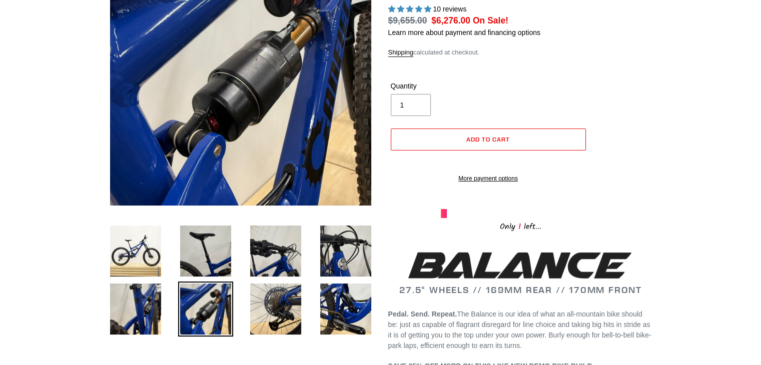
click at [164, 311] on li at bounding box center [198, 312] width 70 height 58
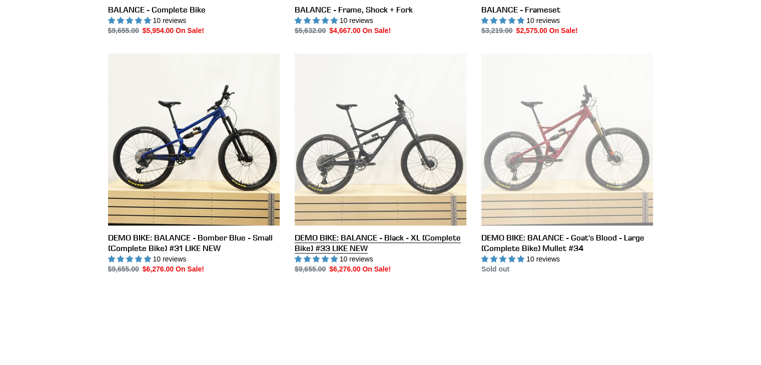
click at [379, 241] on link "DEMO BIKE: BALANCE - Black - XL (Complete Bike) #33 LIKE NEW" at bounding box center [381, 164] width 172 height 221
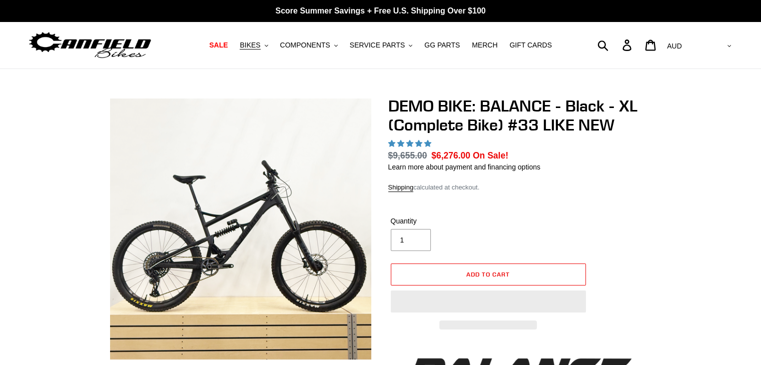
select select "highest-rating"
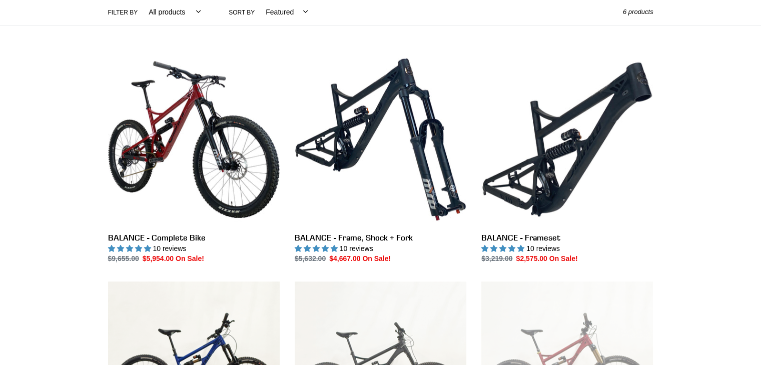
scroll to position [239, 0]
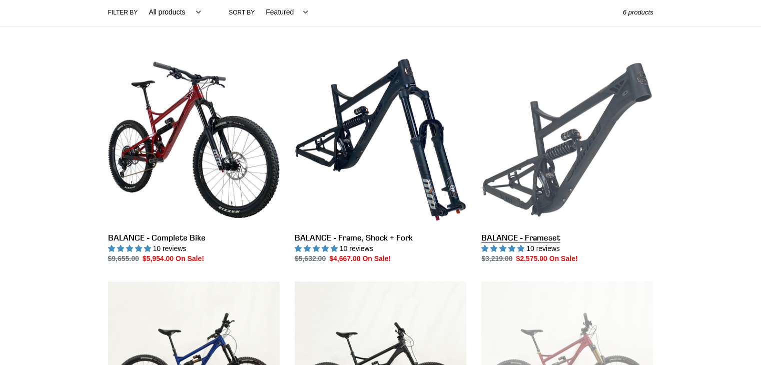
click at [553, 238] on link "BALANCE - Frameset" at bounding box center [567, 159] width 172 height 211
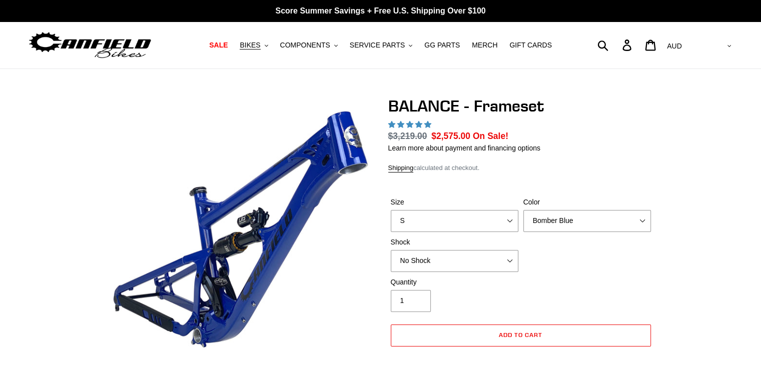
select select "highest-rating"
click at [453, 221] on select "S M L XL" at bounding box center [455, 221] width 128 height 22
select select "L"
click at [391, 210] on select "S M L XL" at bounding box center [455, 221] width 128 height 22
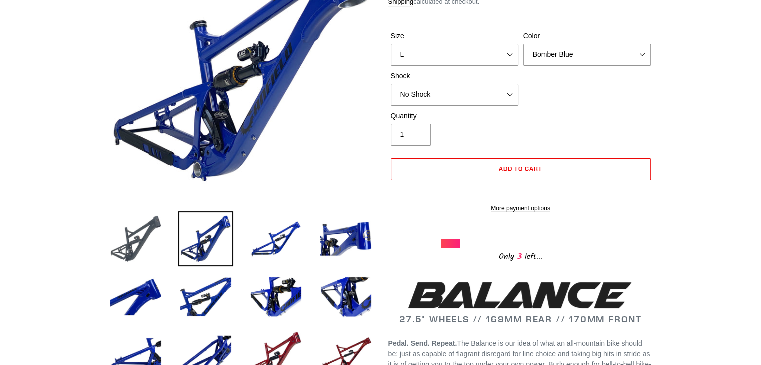
click at [142, 253] on img at bounding box center [135, 239] width 55 height 55
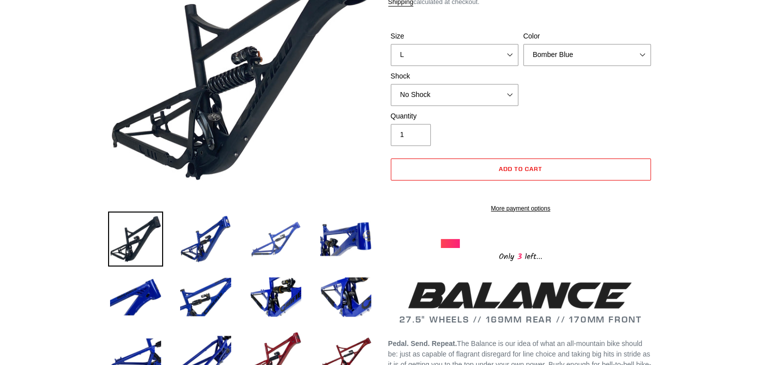
click at [248, 248] on img at bounding box center [275, 239] width 55 height 55
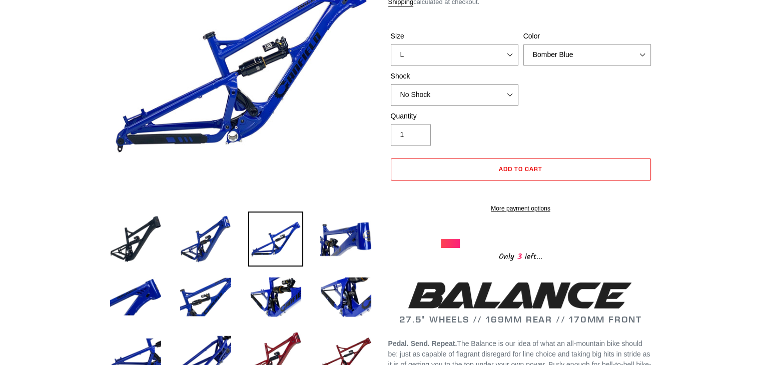
click at [423, 92] on select "No Shock Cane Creek Kitsuma Air Öhlins TTX2 Air EXT Storia V3-S" at bounding box center [455, 95] width 128 height 22
click at [391, 84] on select "No Shock Cane Creek Kitsuma Air Öhlins TTX2 Air EXT Storia V3-S" at bounding box center [455, 95] width 128 height 22
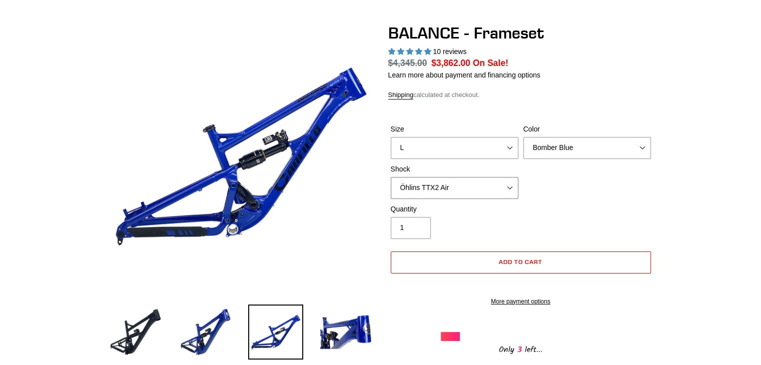
scroll to position [70, 0]
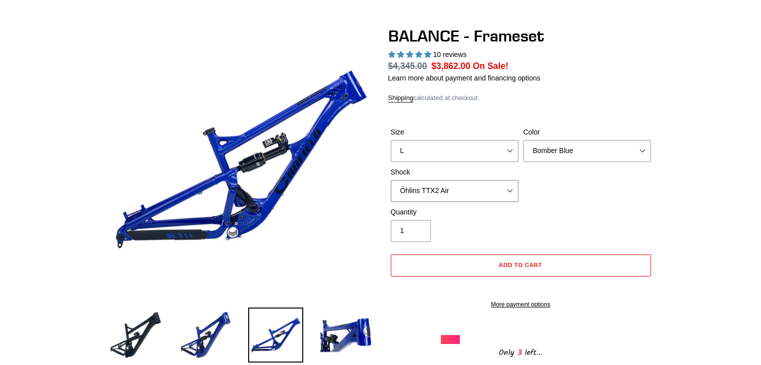
click at [488, 190] on select "No Shock Cane Creek Kitsuma Air Öhlins TTX2 Air EXT Storia V3-S" at bounding box center [455, 191] width 128 height 22
click at [391, 180] on select "No Shock Cane Creek Kitsuma Air Öhlins TTX2 Air EXT Storia V3-S" at bounding box center [455, 191] width 128 height 22
click at [501, 194] on select "No Shock Cane Creek Kitsuma Air Öhlins TTX2 Air EXT Storia V3-S" at bounding box center [455, 191] width 128 height 22
click at [391, 180] on select "No Shock Cane Creek Kitsuma Air Öhlins TTX2 Air EXT Storia V3-S" at bounding box center [455, 191] width 128 height 22
click at [483, 194] on select "No Shock Cane Creek Kitsuma Air Öhlins TTX2 Air EXT Storia V3-S" at bounding box center [455, 191] width 128 height 22
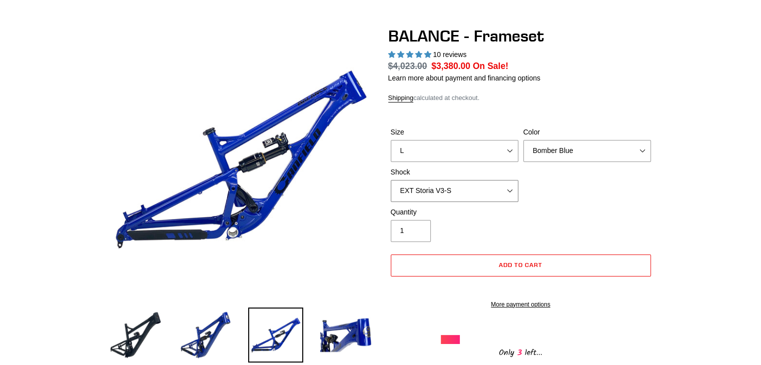
click at [391, 180] on select "No Shock Cane Creek Kitsuma Air Öhlins TTX2 Air EXT Storia V3-S" at bounding box center [455, 191] width 128 height 22
click at [489, 173] on label "Shock" at bounding box center [455, 172] width 128 height 11
click at [489, 180] on select "No Shock Cane Creek Kitsuma Air Öhlins TTX2 Air EXT Storia V3-S" at bounding box center [455, 191] width 128 height 22
click at [486, 187] on select "No Shock Cane Creek Kitsuma Air Öhlins TTX2 Air EXT Storia V3-S" at bounding box center [455, 191] width 128 height 22
select select "Öhlins TTX2 Air"
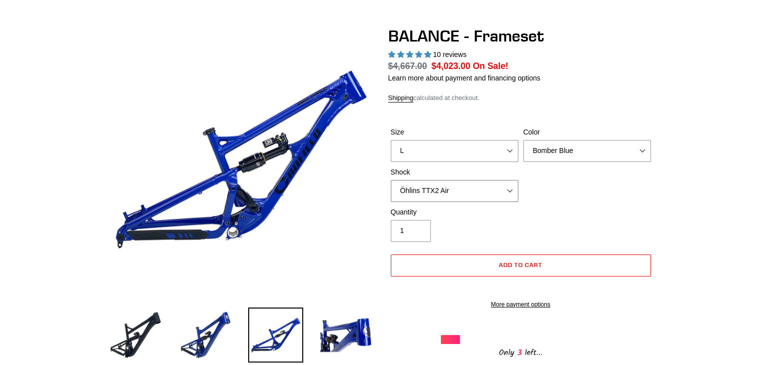
click at [391, 180] on select "No Shock Cane Creek Kitsuma Air Öhlins TTX2 Air EXT Storia V3-S" at bounding box center [455, 191] width 128 height 22
click at [613, 136] on label "Color" at bounding box center [588, 132] width 128 height 11
click at [613, 140] on select "Bomber Blue Goat's Blood Stealth Black" at bounding box center [588, 151] width 128 height 22
click at [609, 148] on select "Bomber Blue Goat's Blood Stealth Black" at bounding box center [588, 151] width 128 height 22
click at [524, 140] on select "Bomber Blue Goat's Blood Stealth Black" at bounding box center [588, 151] width 128 height 22
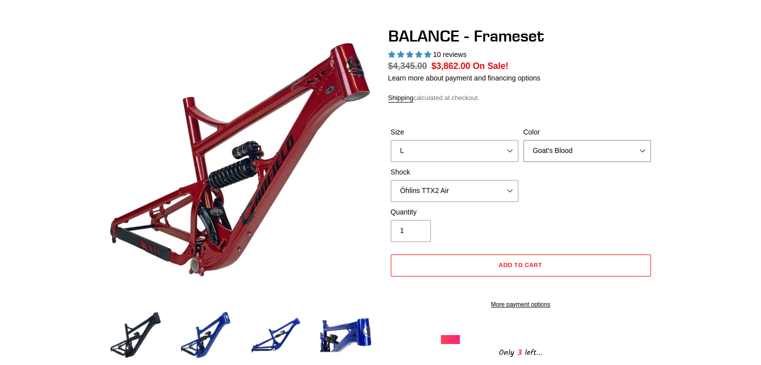
click at [607, 160] on select "Bomber Blue Goat's Blood Stealth Black" at bounding box center [588, 151] width 128 height 22
click at [524, 140] on select "Bomber Blue Goat's Blood Stealth Black" at bounding box center [588, 151] width 128 height 22
click at [602, 153] on select "Bomber Blue Goat's Blood Stealth Black" at bounding box center [588, 151] width 128 height 22
click at [524, 140] on select "Bomber Blue Goat's Blood Stealth Black" at bounding box center [588, 151] width 128 height 22
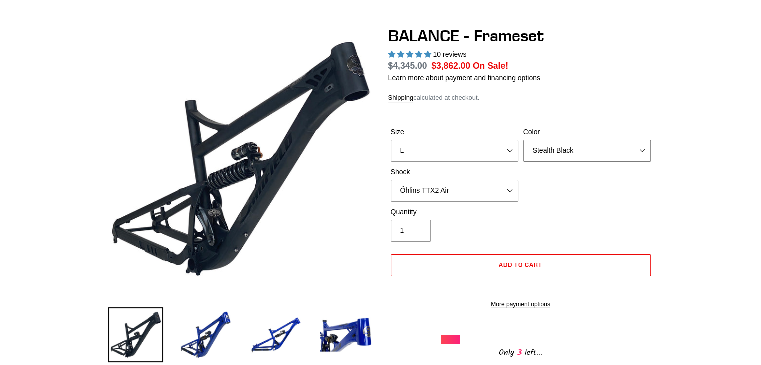
click at [590, 145] on select "Bomber Blue Goat's Blood Stealth Black" at bounding box center [588, 151] width 128 height 22
select select "Bomber Blue"
click at [524, 140] on select "Bomber Blue Goat's Blood Stealth Black" at bounding box center [588, 151] width 128 height 22
click at [564, 143] on select "Bomber Blue Goat's Blood Stealth Black" at bounding box center [588, 151] width 128 height 22
click at [524, 140] on select "Bomber Blue Goat's Blood Stealth Black" at bounding box center [588, 151] width 128 height 22
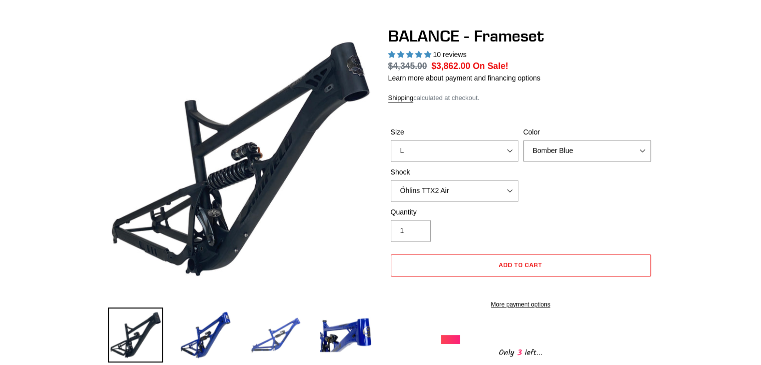
click at [290, 324] on img at bounding box center [275, 335] width 55 height 55
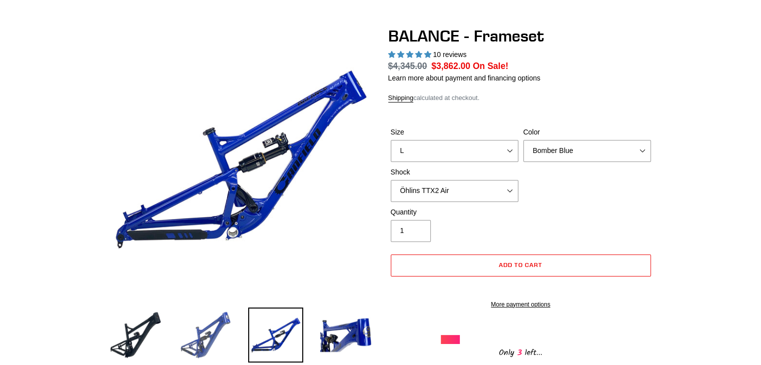
click at [224, 322] on img at bounding box center [205, 335] width 55 height 55
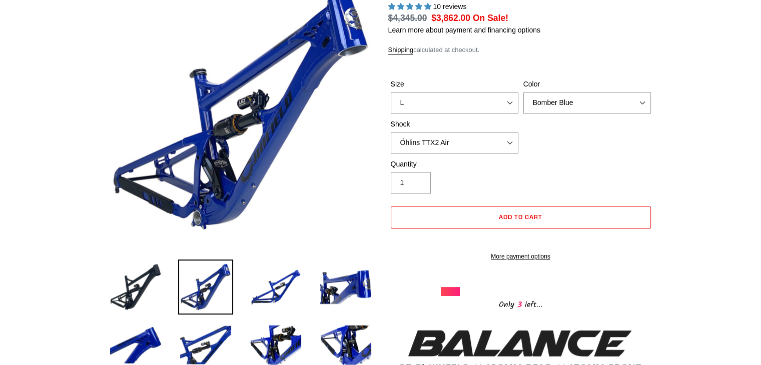
scroll to position [0, 0]
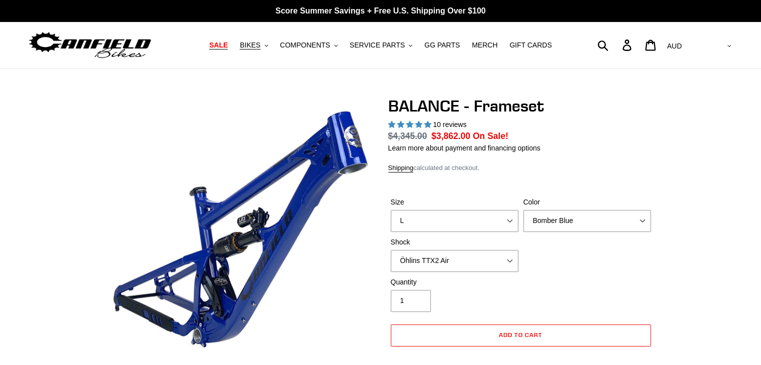
click at [228, 47] on span "SALE" at bounding box center [218, 45] width 19 height 9
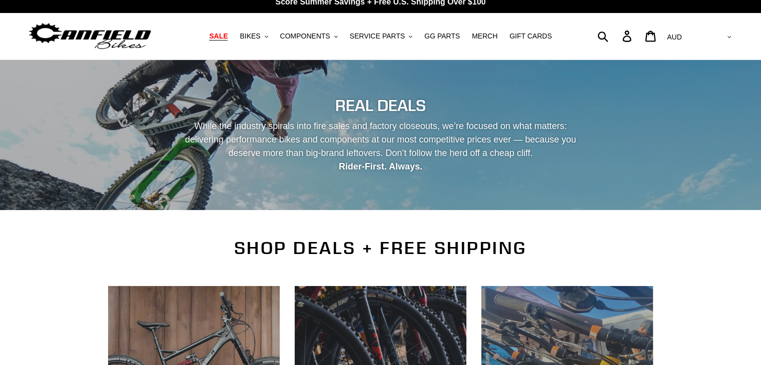
scroll to position [265, 0]
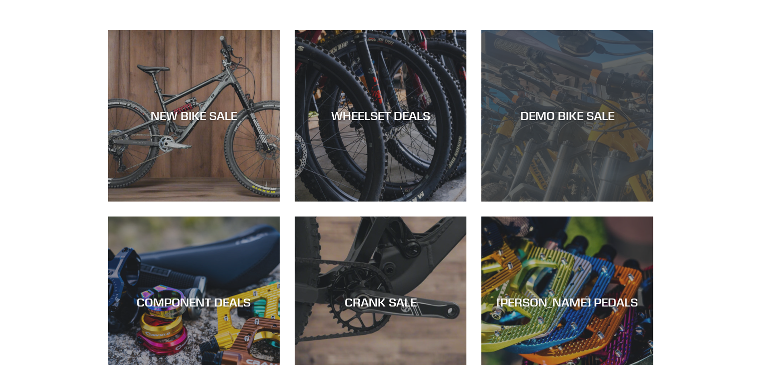
click at [547, 202] on div "DEMO BIKE SALE" at bounding box center [567, 202] width 172 height 0
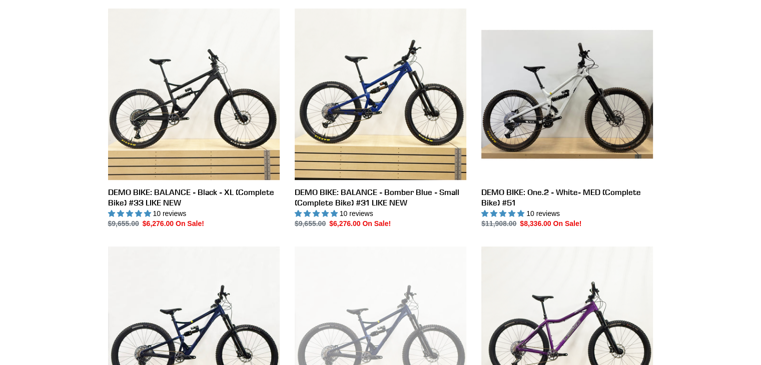
scroll to position [285, 0]
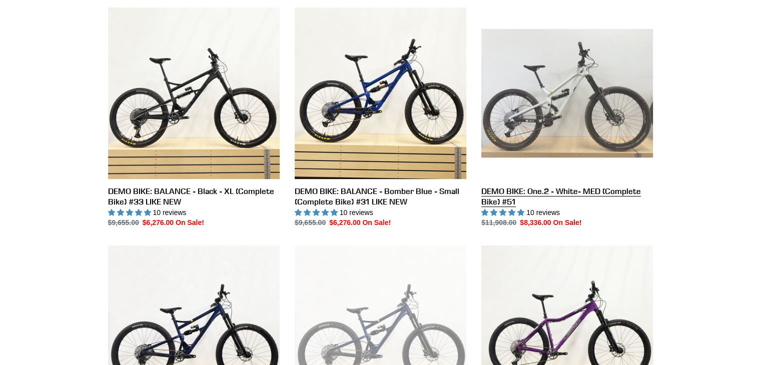
click at [548, 198] on link "DEMO BIKE: One.2 - White- MED (Complete Bike) #51" at bounding box center [567, 118] width 172 height 221
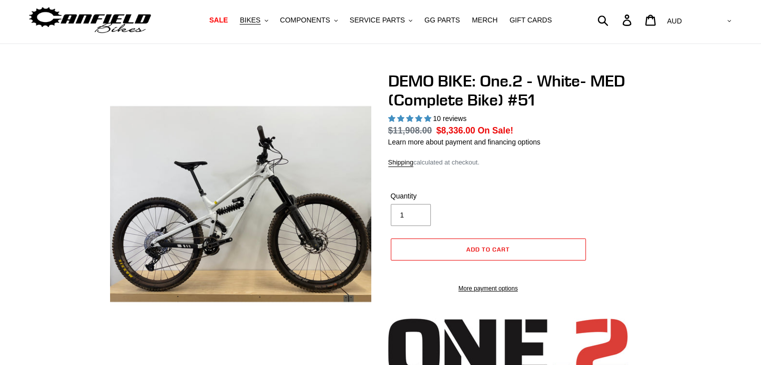
select select "highest-rating"
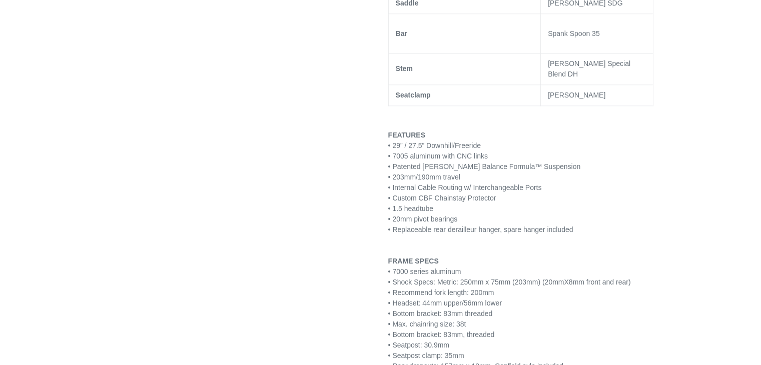
scroll to position [1023, 0]
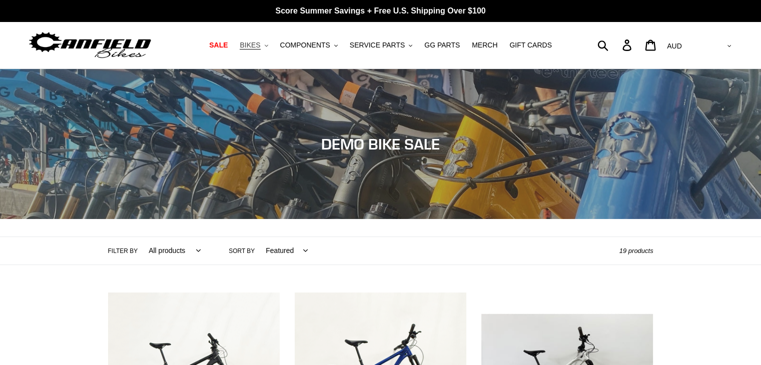
click at [267, 50] on button "BIKES .cls-1{fill:#231f20}" at bounding box center [254, 46] width 38 height 14
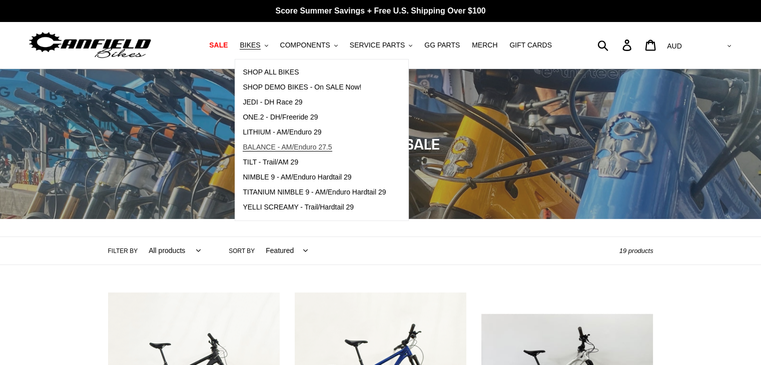
click at [281, 148] on span "BALANCE - AM/Enduro 27.5" at bounding box center [287, 147] width 89 height 9
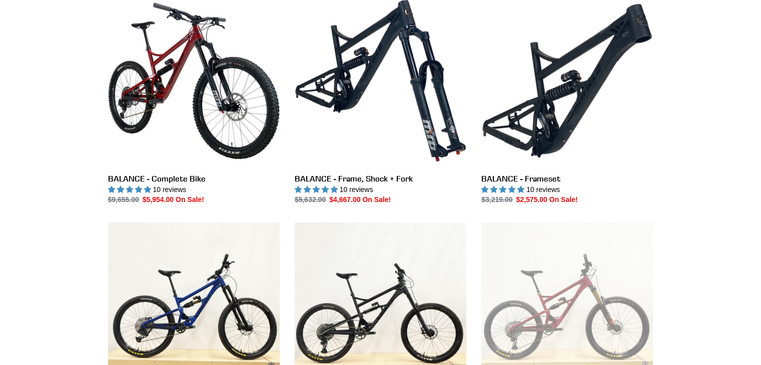
scroll to position [298, 0]
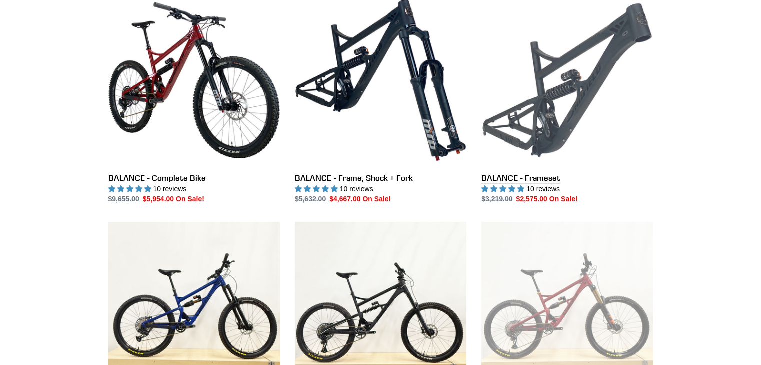
click at [540, 177] on link "BALANCE - Frameset" at bounding box center [567, 99] width 172 height 211
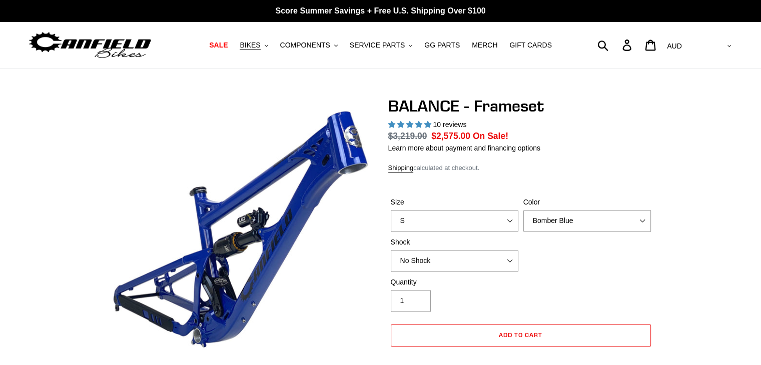
select select "highest-rating"
